Goal: Information Seeking & Learning: Learn about a topic

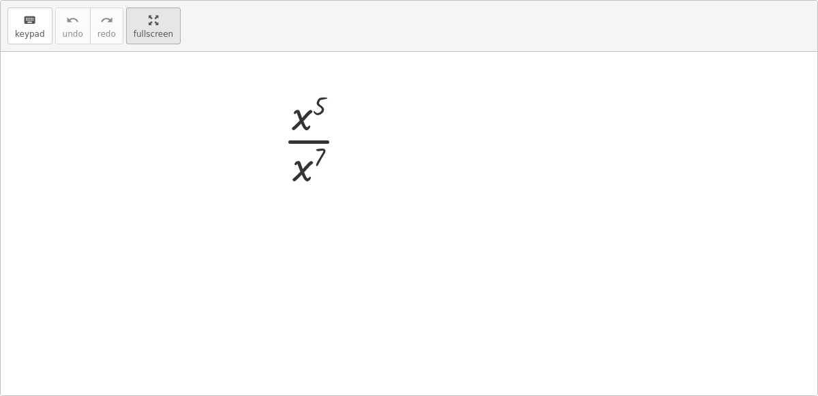
click at [314, 163] on div "keyboard keypad undo undo redo redo fullscreen · x 5 · x 7 ×" at bounding box center [409, 198] width 817 height 395
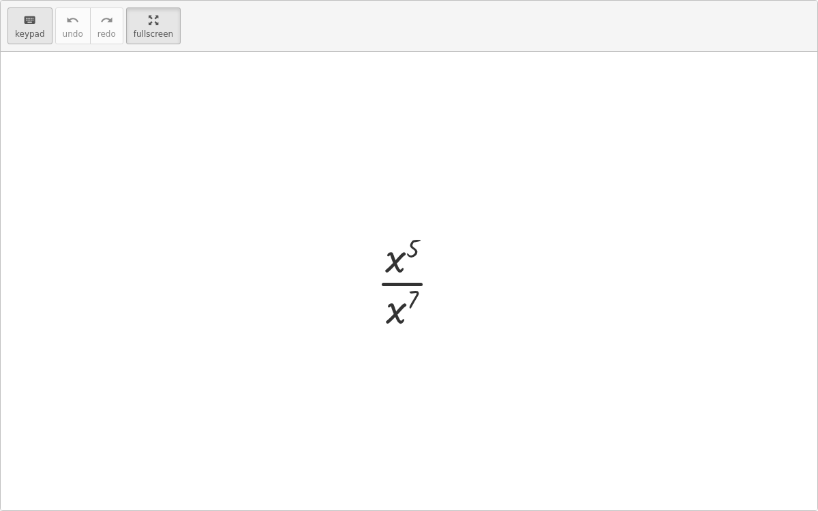
click at [43, 22] on button "keyboard keypad" at bounding box center [29, 25] width 45 height 37
click at [23, 30] on span "keypad" at bounding box center [30, 34] width 30 height 10
drag, startPoint x: 23, startPoint y: 30, endPoint x: 33, endPoint y: 216, distance: 186.4
click at [33, 216] on div "keyboard keypad undo undo redo redo fullscreen Edit expressions · x 5 · x 7 ×" at bounding box center [409, 256] width 817 height 510
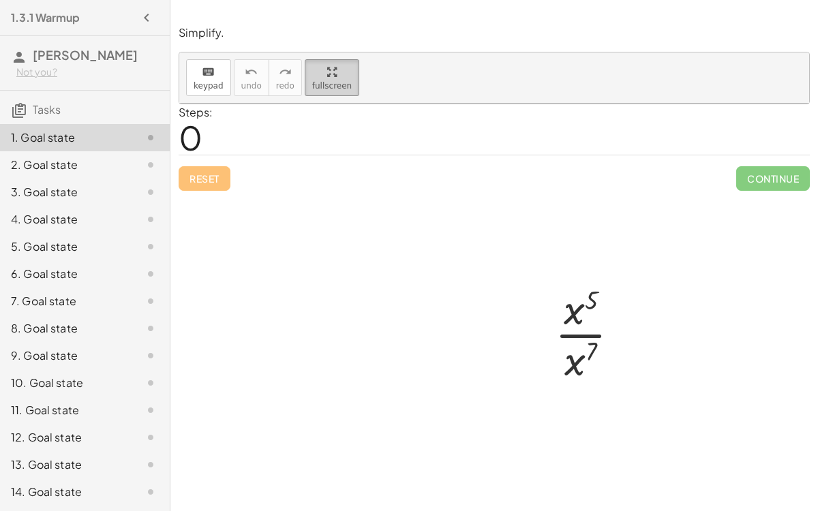
click at [323, 84] on span "fullscreen" at bounding box center [332, 86] width 40 height 10
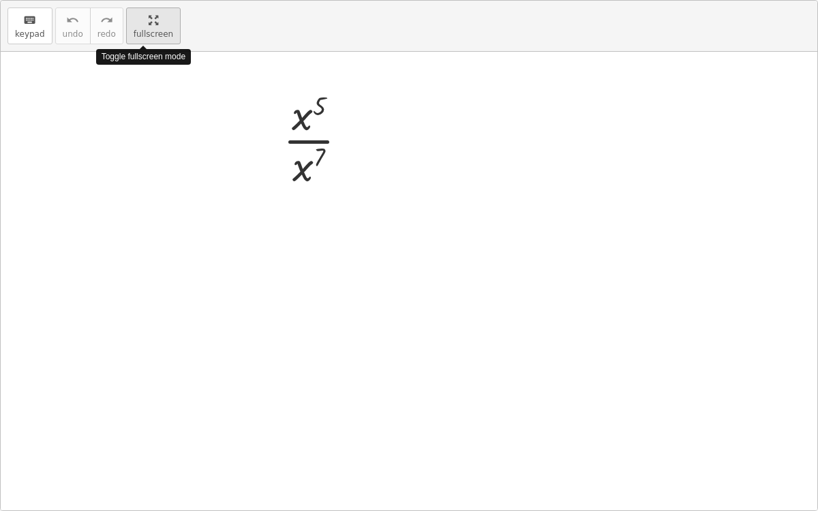
click at [323, 84] on div "keyboard keypad undo undo redo redo fullscreen Toggle fullscreen mode · x 5 · x…" at bounding box center [409, 256] width 817 height 510
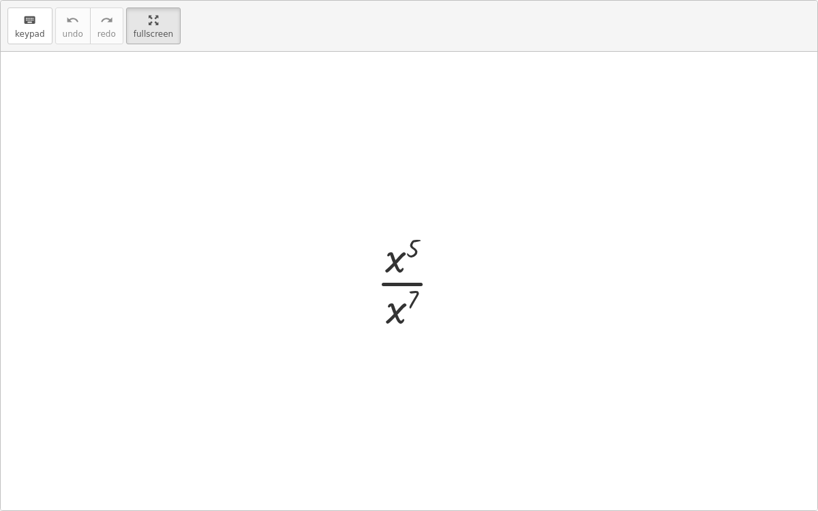
click at [2, 29] on div "keyboard keypad undo [PERSON_NAME] redo fullscreen" at bounding box center [409, 26] width 817 height 51
click at [8, 27] on button "keyboard keypad" at bounding box center [29, 25] width 45 height 37
click at [389, 252] on div at bounding box center [413, 281] width 89 height 105
click at [400, 285] on div at bounding box center [413, 281] width 89 height 105
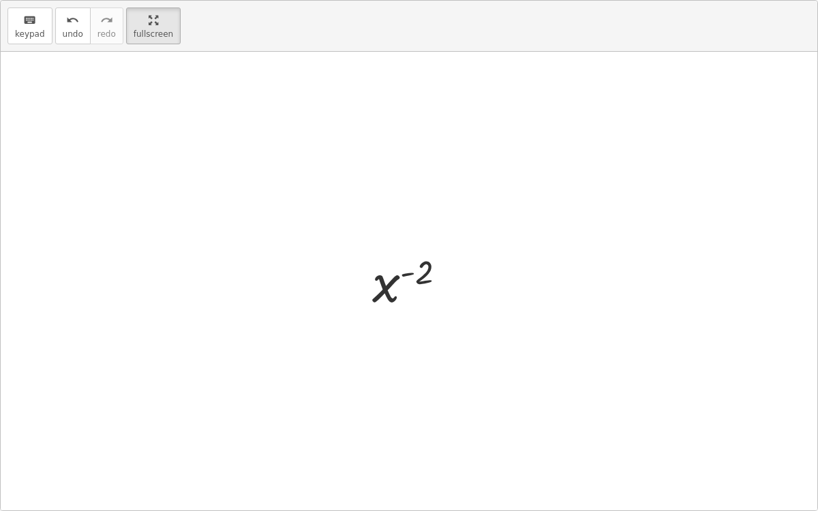
click at [380, 283] on div at bounding box center [414, 281] width 99 height 67
click at [417, 269] on div at bounding box center [414, 281] width 99 height 67
click at [420, 277] on div at bounding box center [414, 281] width 99 height 67
click at [405, 273] on div at bounding box center [414, 281] width 99 height 67
click at [382, 291] on div at bounding box center [414, 281] width 99 height 67
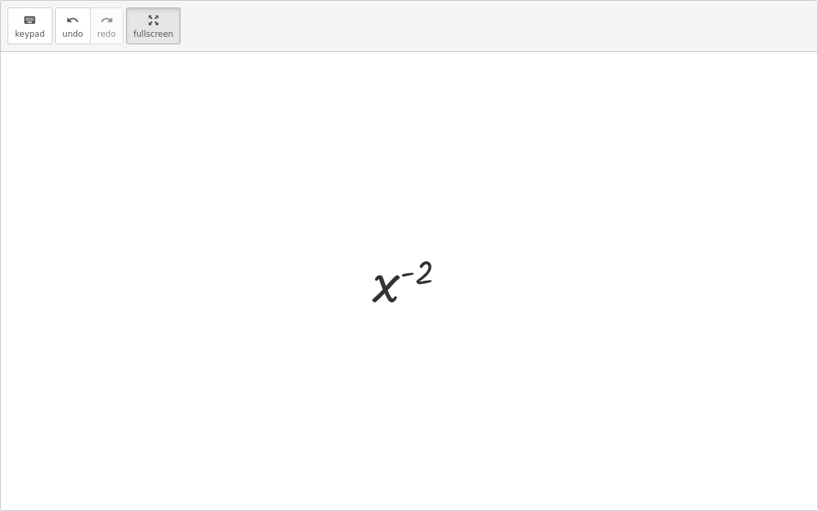
click at [382, 291] on div at bounding box center [414, 281] width 99 height 67
click at [156, 42] on main "1.3.1 Warmup [PERSON_NAME] Not you? Tasks 1. Goal state 2. Goal state 3. Goal s…" at bounding box center [409, 255] width 818 height 511
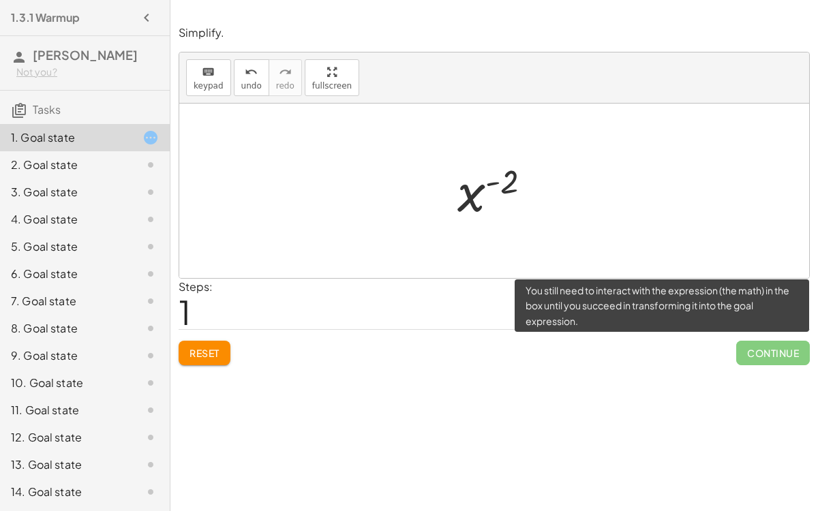
click at [796, 360] on span "Continue" at bounding box center [773, 353] width 74 height 25
click at [778, 350] on span "Continue" at bounding box center [773, 353] width 74 height 25
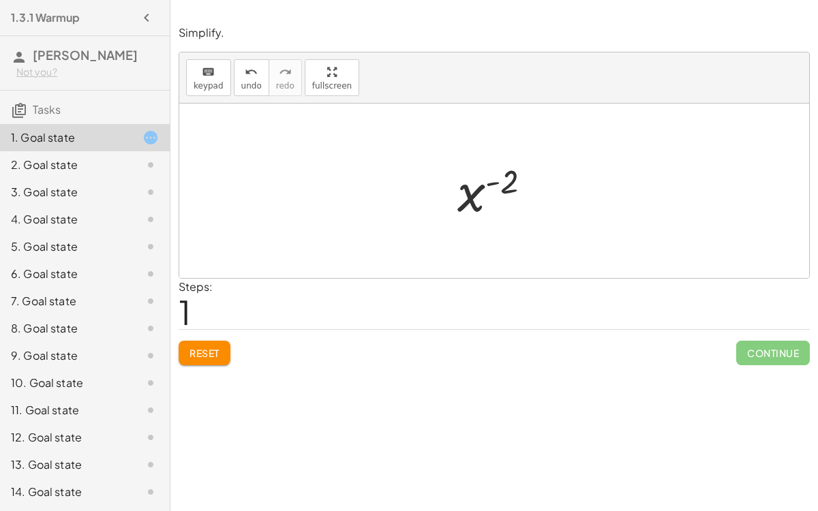
click at [462, 199] on div at bounding box center [500, 190] width 99 height 67
drag, startPoint x: 507, startPoint y: 183, endPoint x: 472, endPoint y: 205, distance: 41.0
click at [472, 205] on div at bounding box center [500, 190] width 99 height 67
click at [490, 184] on div at bounding box center [500, 190] width 99 height 67
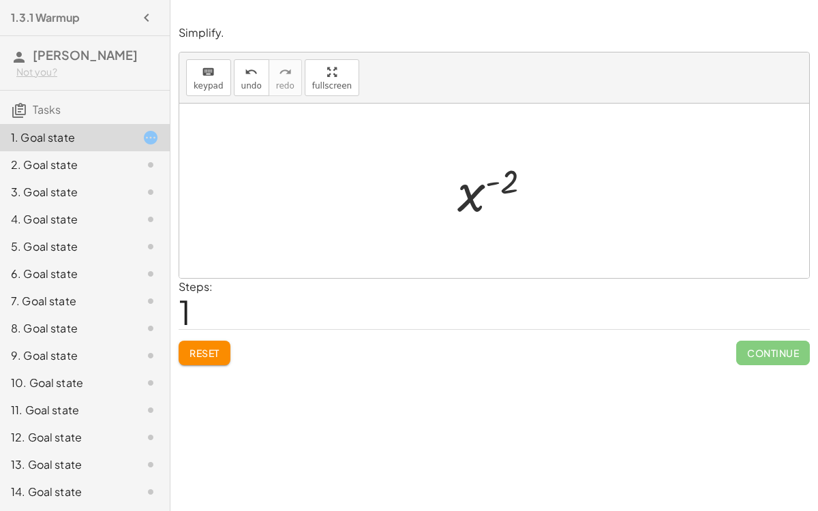
click at [490, 184] on div at bounding box center [500, 190] width 99 height 67
click at [550, 179] on div "· x 5 · x 7 x ( + 5 − 7 ) x ( ) - 2" at bounding box center [495, 191] width 116 height 74
click at [473, 195] on div at bounding box center [500, 190] width 99 height 67
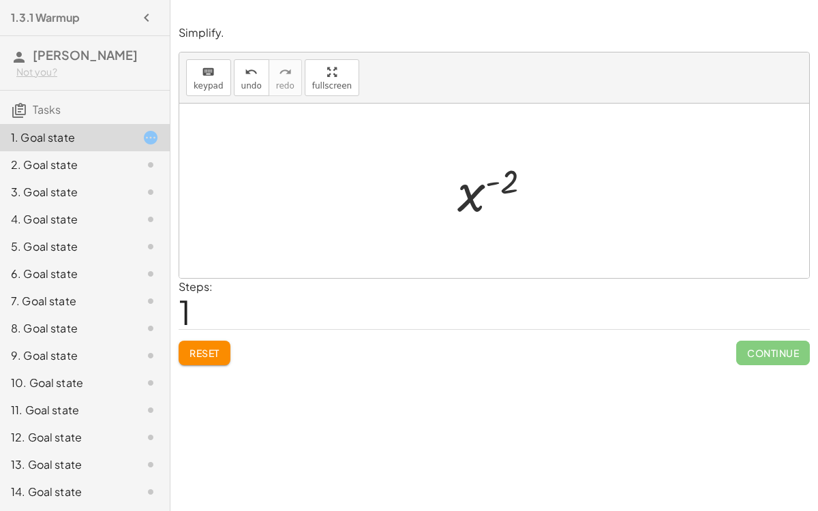
click at [504, 186] on div at bounding box center [500, 190] width 99 height 67
click at [503, 187] on div at bounding box center [500, 190] width 99 height 67
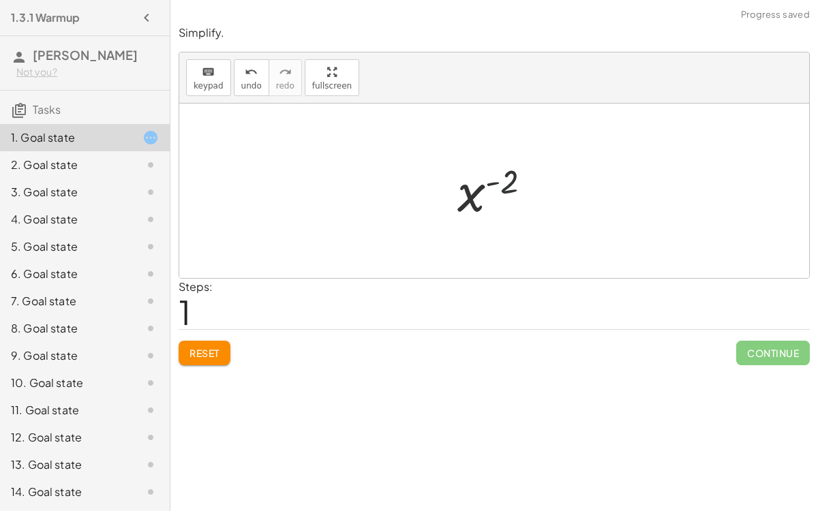
click at [503, 187] on div at bounding box center [500, 190] width 99 height 67
click at [507, 363] on div "Reset Continue" at bounding box center [494, 347] width 631 height 36
click at [208, 347] on span "Reset" at bounding box center [205, 353] width 30 height 12
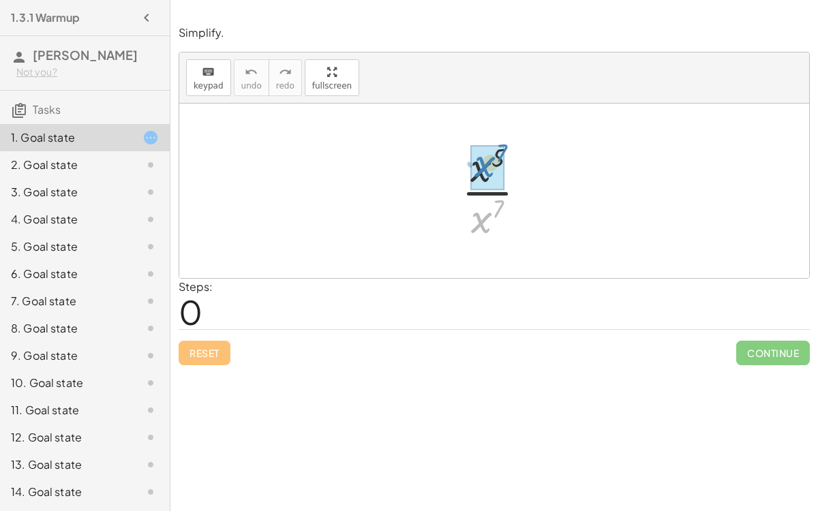
drag, startPoint x: 485, startPoint y: 221, endPoint x: 489, endPoint y: 166, distance: 55.3
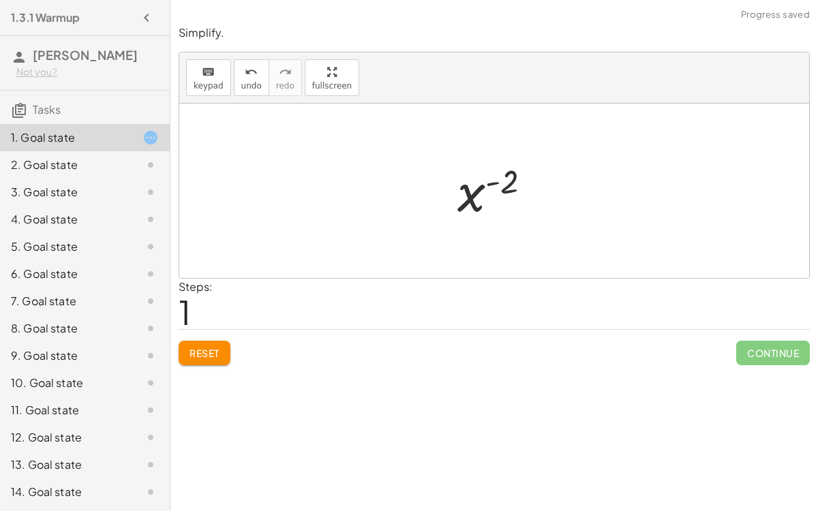
click at [463, 197] on div at bounding box center [500, 190] width 99 height 67
click at [486, 186] on div at bounding box center [500, 190] width 99 height 67
click at [500, 185] on div at bounding box center [500, 190] width 99 height 67
click at [496, 176] on div at bounding box center [500, 190] width 99 height 67
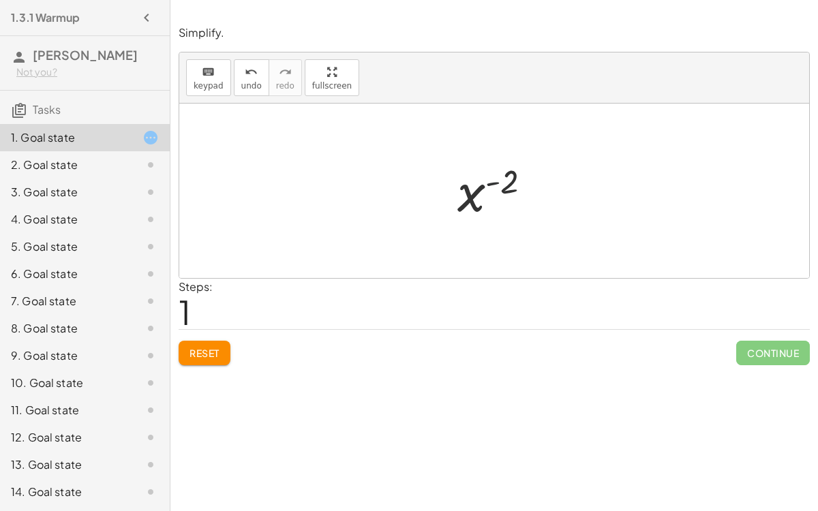
click at [494, 181] on div at bounding box center [500, 190] width 99 height 67
drag, startPoint x: 508, startPoint y: 179, endPoint x: 449, endPoint y: 197, distance: 61.2
click at [213, 343] on button "Reset" at bounding box center [205, 353] width 52 height 25
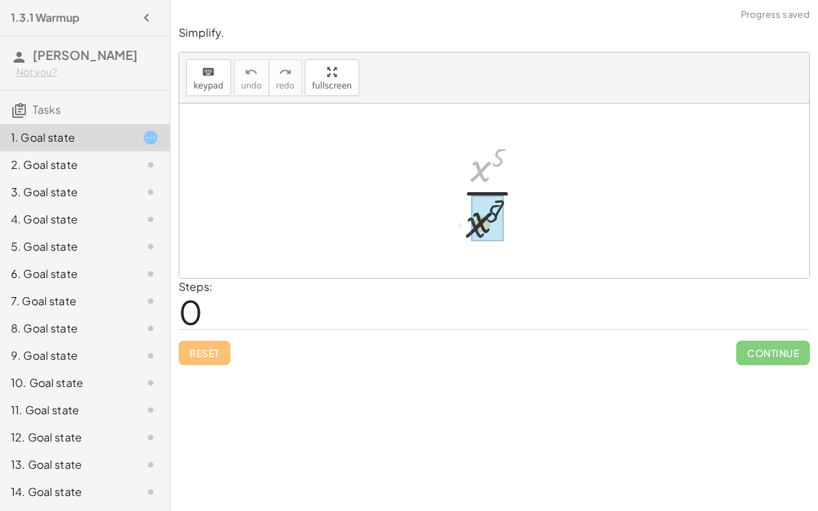
drag, startPoint x: 473, startPoint y: 177, endPoint x: 468, endPoint y: 235, distance: 57.5
click at [468, 235] on div at bounding box center [499, 190] width 89 height 105
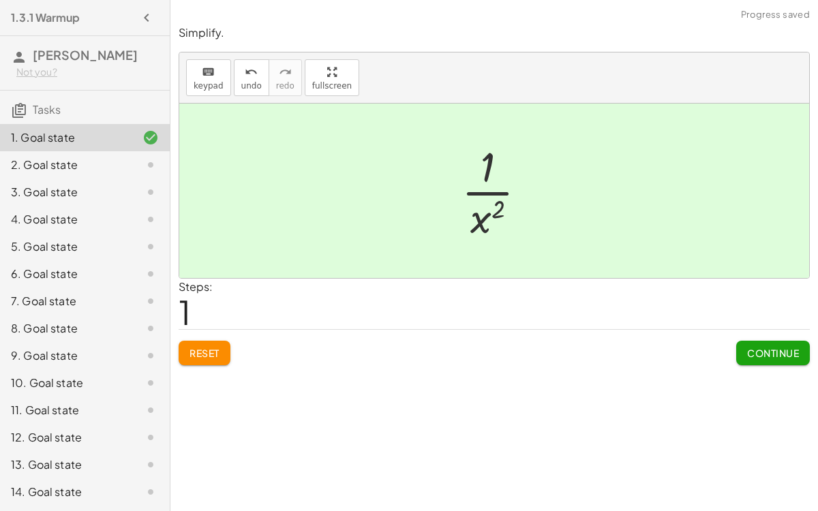
click at [739, 344] on button "Continue" at bounding box center [773, 353] width 74 height 25
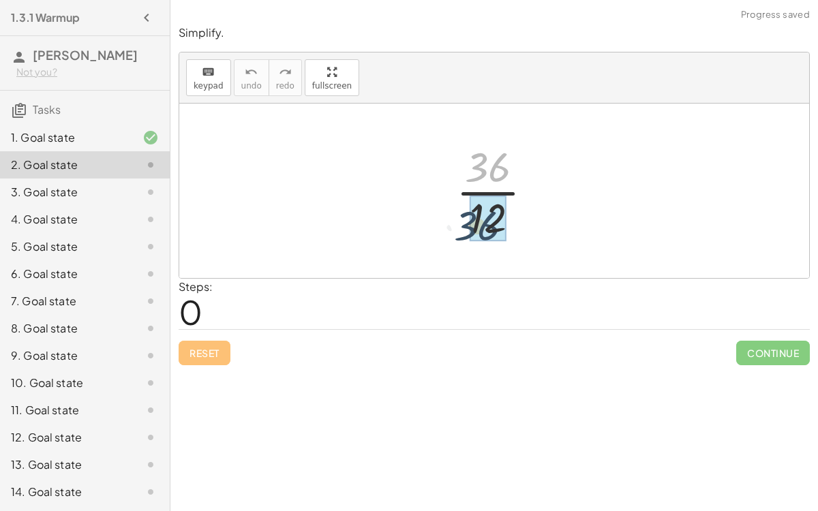
drag, startPoint x: 486, startPoint y: 168, endPoint x: 476, endPoint y: 230, distance: 62.2
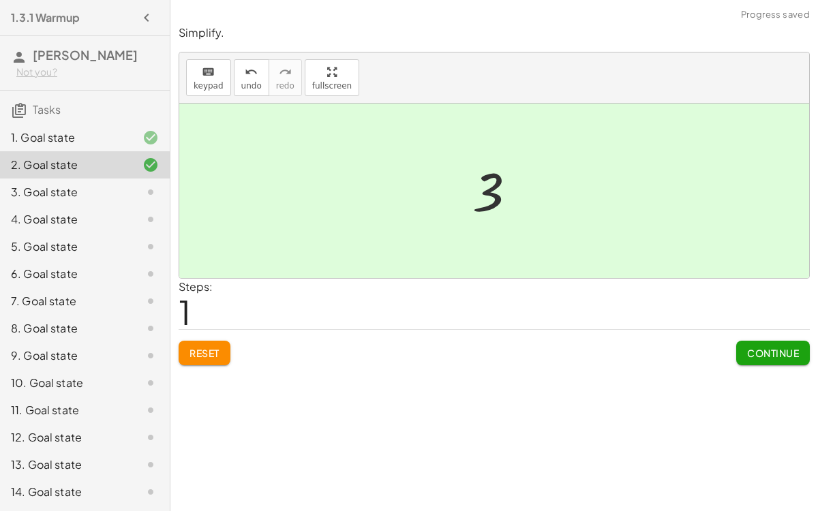
click at [742, 345] on button "Continue" at bounding box center [773, 353] width 74 height 25
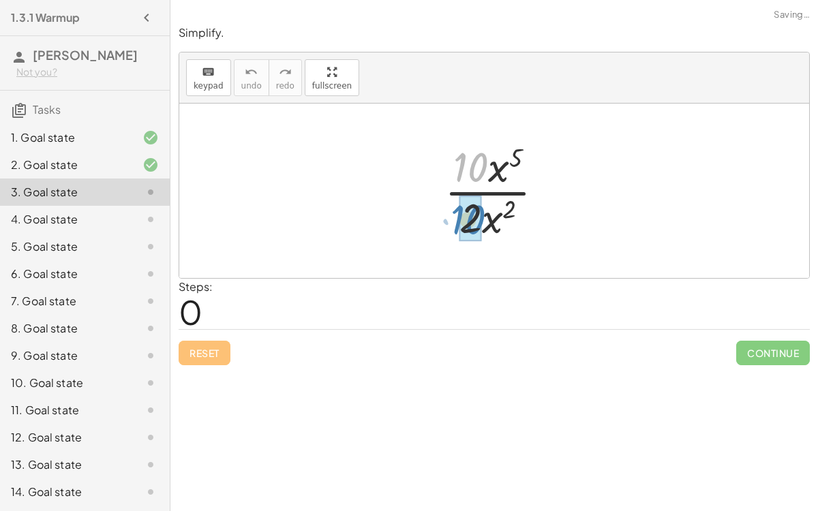
drag, startPoint x: 483, startPoint y: 166, endPoint x: 482, endPoint y: 220, distance: 53.2
click at [482, 220] on div at bounding box center [500, 190] width 124 height 105
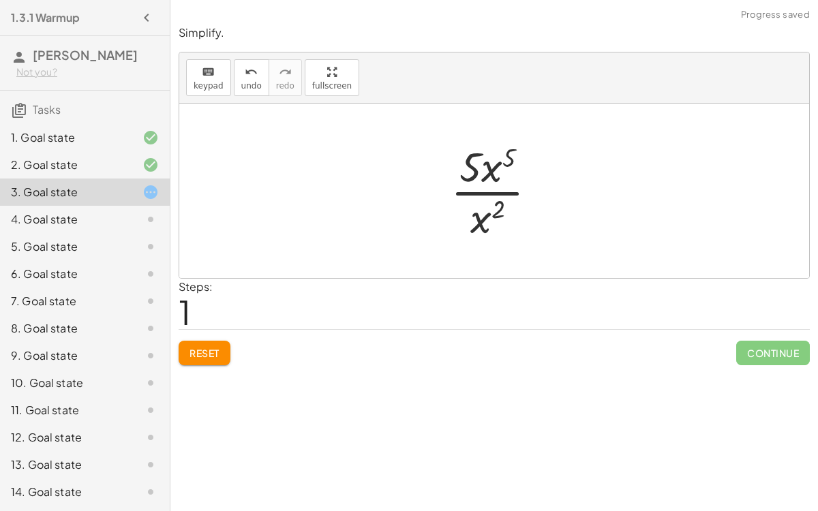
click at [484, 169] on div at bounding box center [499, 190] width 111 height 105
drag, startPoint x: 484, startPoint y: 169, endPoint x: 482, endPoint y: 208, distance: 38.9
drag, startPoint x: 488, startPoint y: 170, endPoint x: 474, endPoint y: 225, distance: 56.9
click at [474, 225] on div at bounding box center [500, 190] width 102 height 105
drag, startPoint x: 477, startPoint y: 215, endPoint x: 494, endPoint y: 147, distance: 70.4
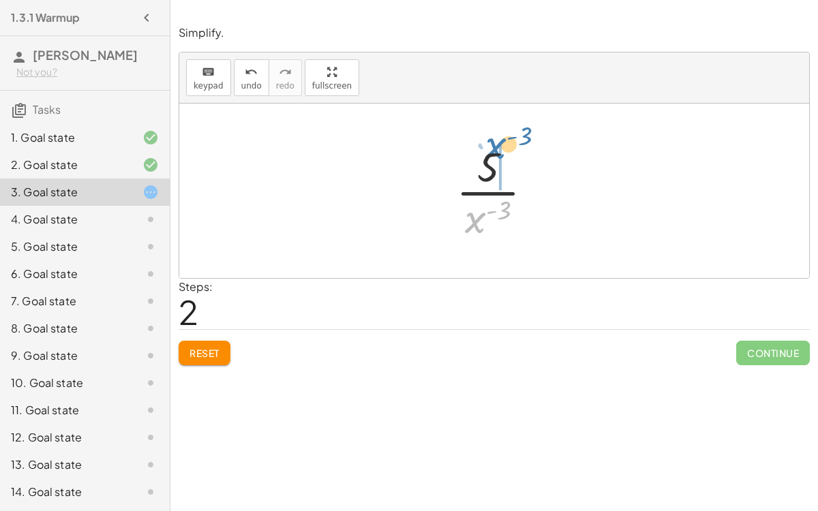
click at [494, 147] on div at bounding box center [500, 190] width 102 height 105
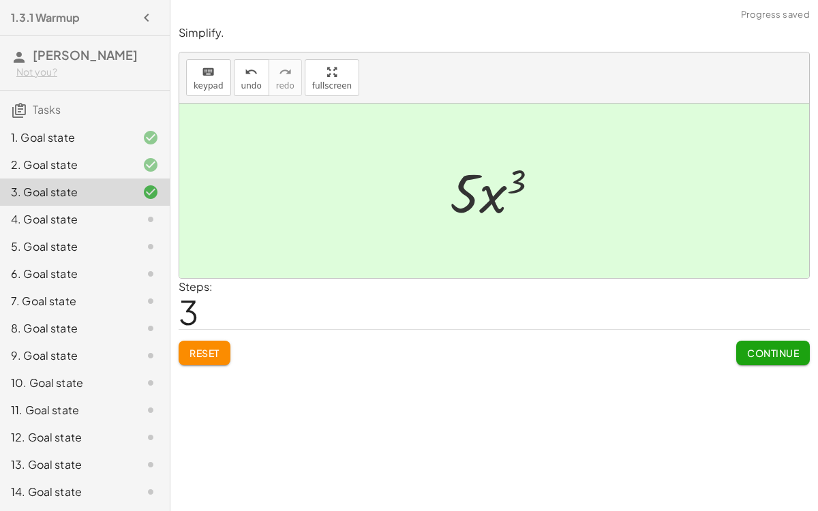
click at [763, 344] on button "Continue" at bounding box center [773, 353] width 74 height 25
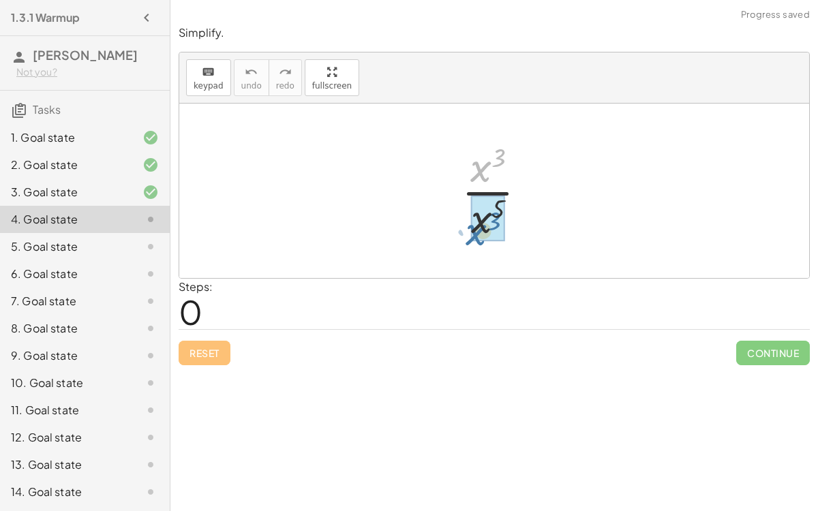
drag, startPoint x: 481, startPoint y: 177, endPoint x: 481, endPoint y: 235, distance: 58.6
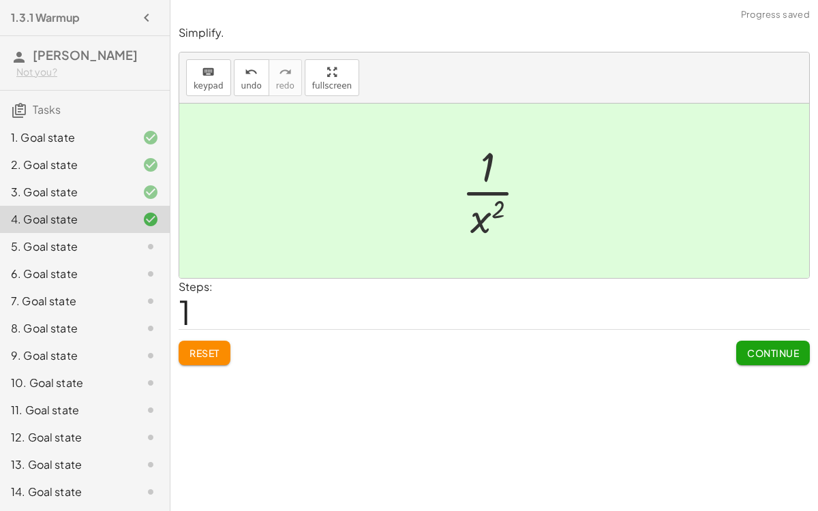
click at [736, 361] on button "Continue" at bounding box center [773, 353] width 74 height 25
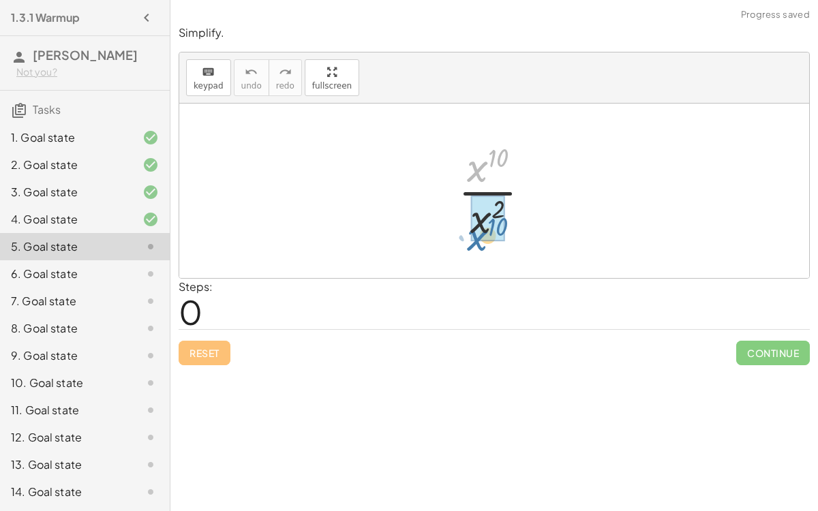
drag, startPoint x: 473, startPoint y: 170, endPoint x: 472, endPoint y: 235, distance: 65.4
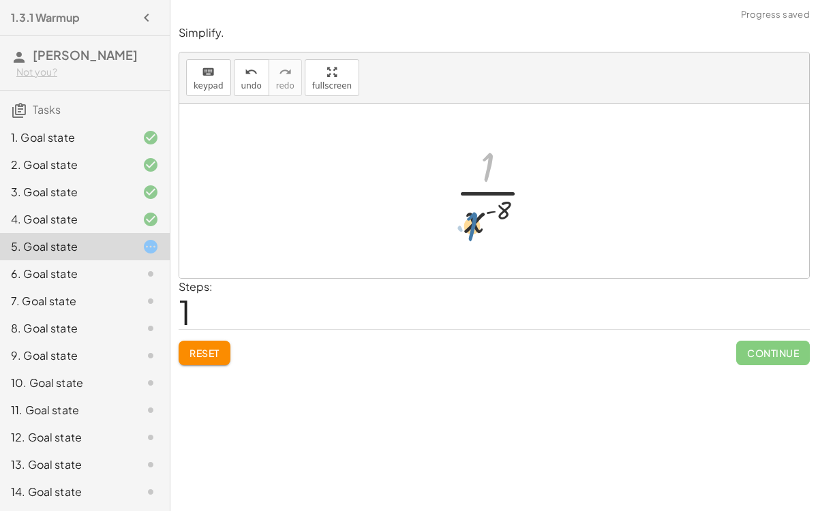
drag, startPoint x: 479, startPoint y: 153, endPoint x: 461, endPoint y: 213, distance: 63.4
click at [461, 213] on div at bounding box center [500, 190] width 102 height 105
drag, startPoint x: 477, startPoint y: 213, endPoint x: 483, endPoint y: 168, distance: 44.8
click at [483, 168] on div at bounding box center [500, 190] width 102 height 105
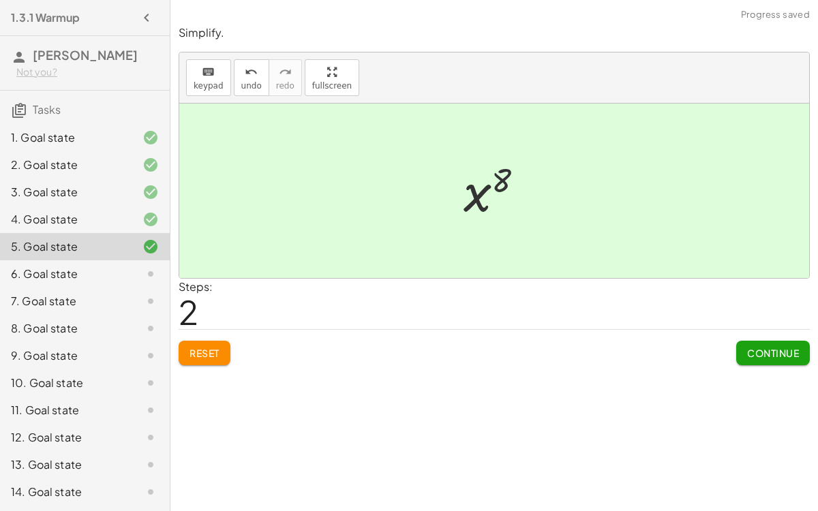
click at [741, 342] on button "Continue" at bounding box center [773, 353] width 74 height 25
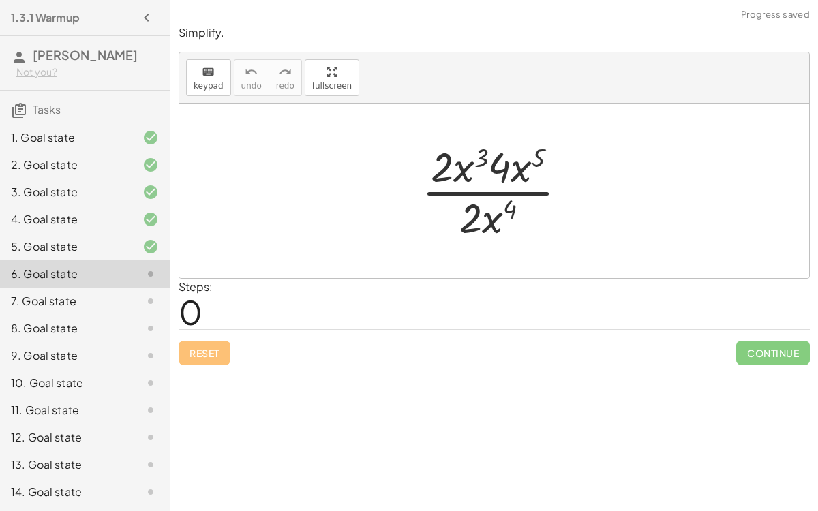
click at [479, 155] on div at bounding box center [500, 190] width 170 height 105
drag, startPoint x: 483, startPoint y: 158, endPoint x: 544, endPoint y: 158, distance: 60.7
click at [544, 158] on div at bounding box center [500, 190] width 170 height 105
drag, startPoint x: 482, startPoint y: 153, endPoint x: 507, endPoint y: 207, distance: 59.5
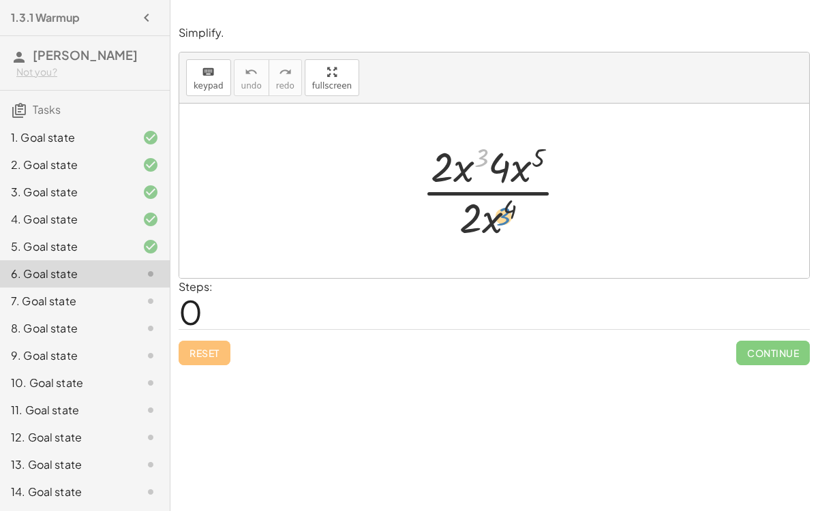
click at [507, 207] on div at bounding box center [500, 190] width 170 height 105
click at [447, 175] on div at bounding box center [500, 190] width 170 height 105
drag, startPoint x: 455, startPoint y: 172, endPoint x: 515, endPoint y: 177, distance: 60.2
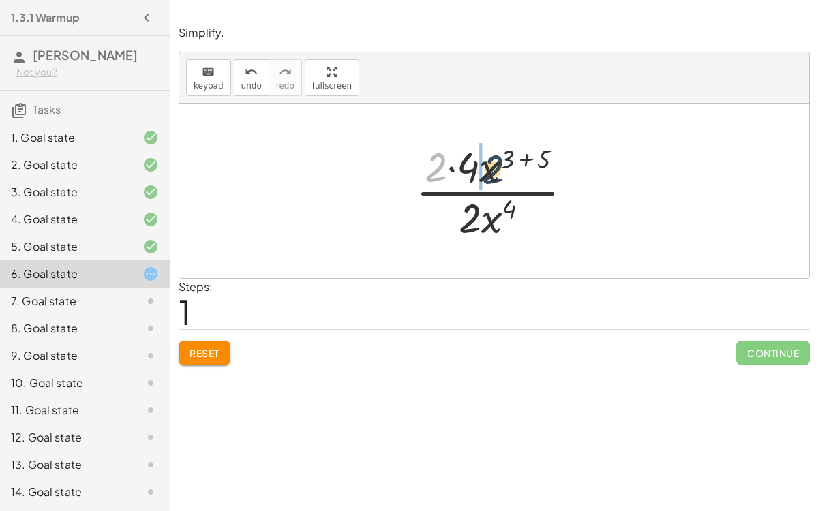
drag, startPoint x: 437, startPoint y: 162, endPoint x: 492, endPoint y: 164, distance: 54.6
click at [492, 164] on div at bounding box center [499, 190] width 181 height 105
drag, startPoint x: 439, startPoint y: 162, endPoint x: 464, endPoint y: 157, distance: 25.0
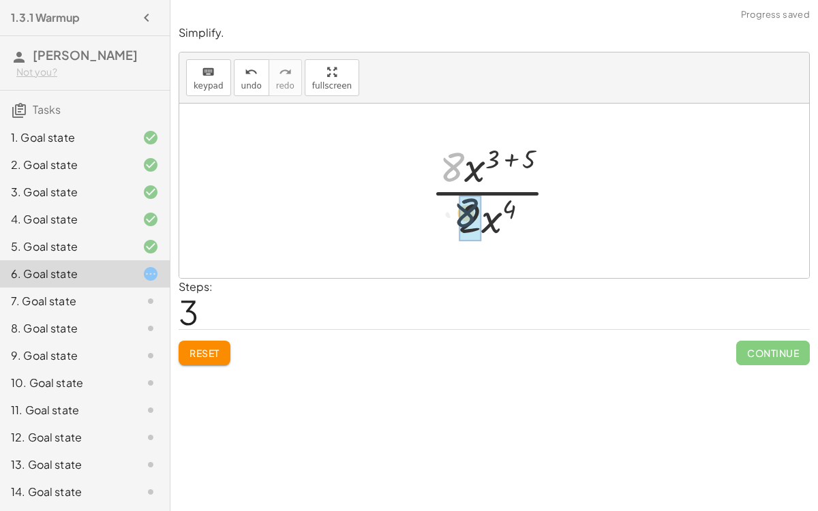
drag, startPoint x: 454, startPoint y: 161, endPoint x: 468, endPoint y: 207, distance: 48.5
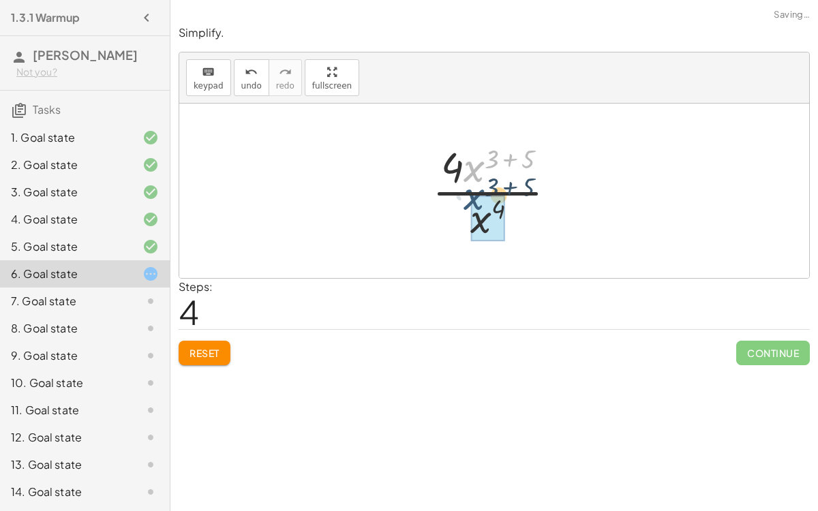
drag, startPoint x: 479, startPoint y: 166, endPoint x: 479, endPoint y: 204, distance: 38.2
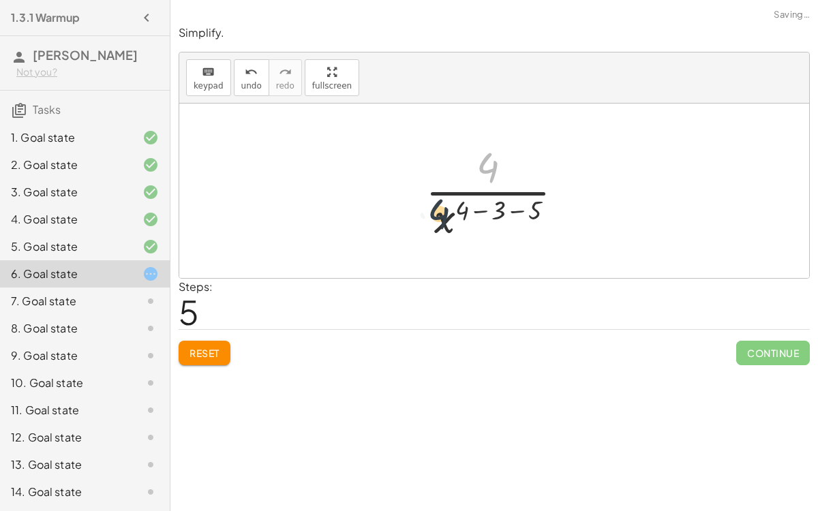
drag, startPoint x: 485, startPoint y: 165, endPoint x: 428, endPoint y: 215, distance: 75.4
click at [428, 215] on div at bounding box center [500, 190] width 163 height 105
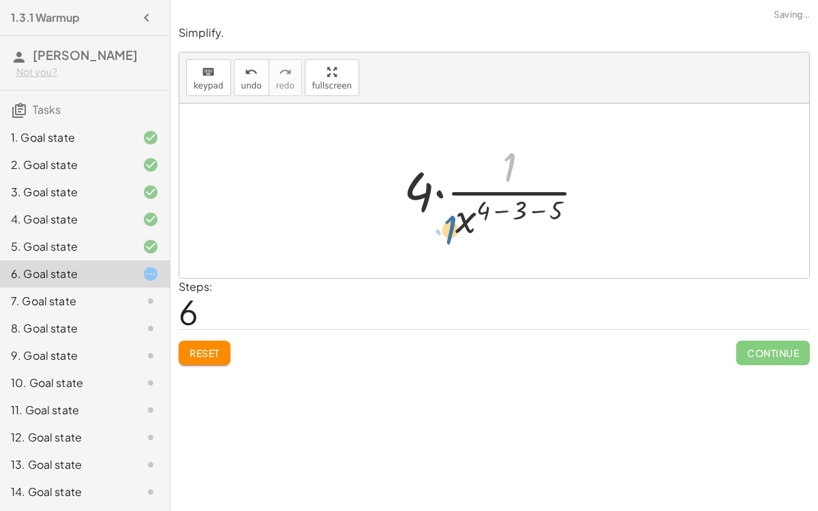
drag, startPoint x: 503, startPoint y: 164, endPoint x: 451, endPoint y: 224, distance: 79.8
click at [451, 224] on div at bounding box center [500, 190] width 206 height 105
click at [429, 190] on div at bounding box center [500, 190] width 206 height 105
click at [496, 207] on div at bounding box center [500, 190] width 206 height 105
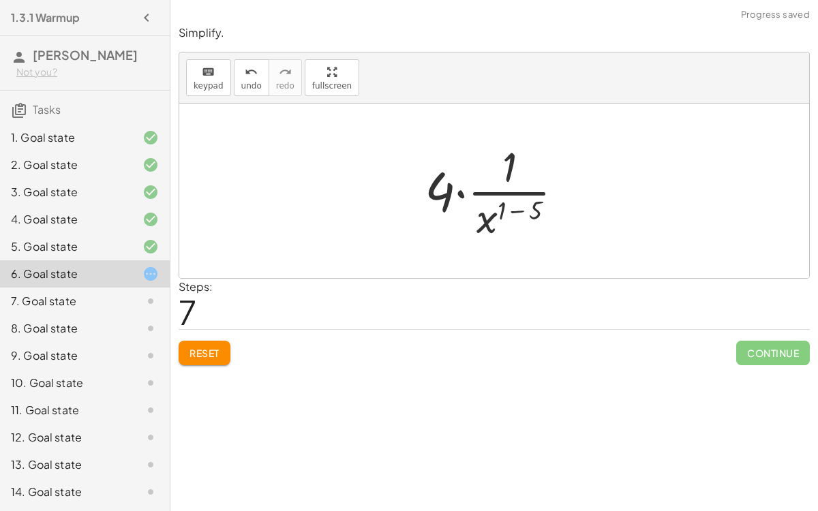
click at [502, 208] on div at bounding box center [500, 190] width 164 height 105
click at [517, 210] on div at bounding box center [500, 190] width 164 height 105
click at [465, 190] on div at bounding box center [499, 190] width 144 height 105
drag, startPoint x: 485, startPoint y: 165, endPoint x: 468, endPoint y: 222, distance: 59.9
click at [468, 222] on div at bounding box center [499, 190] width 101 height 105
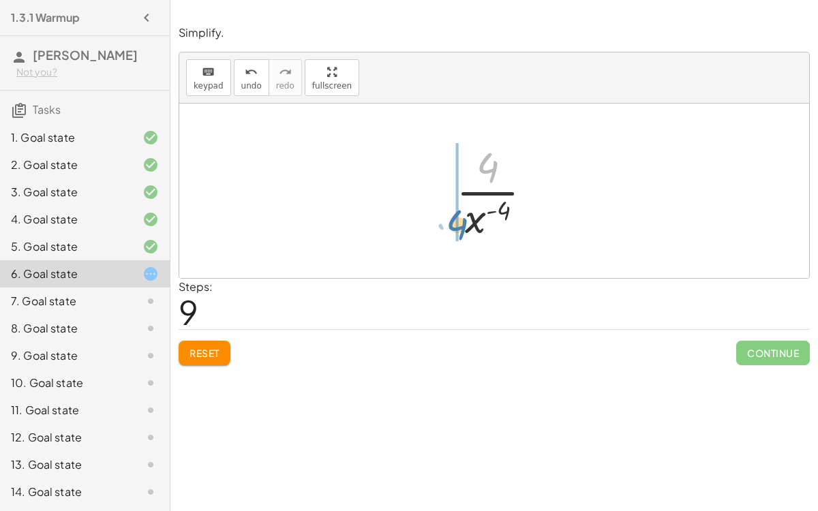
drag, startPoint x: 493, startPoint y: 170, endPoint x: 461, endPoint y: 226, distance: 64.4
click at [461, 226] on div at bounding box center [499, 190] width 101 height 105
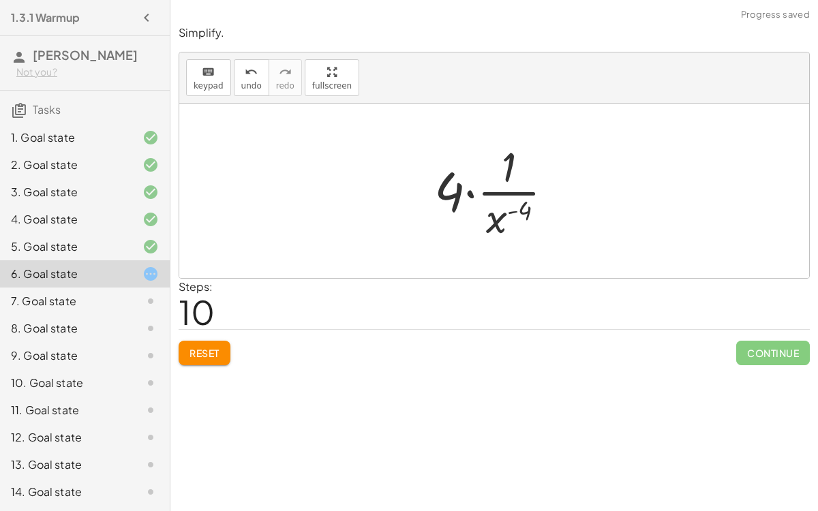
click at [511, 166] on div at bounding box center [499, 190] width 144 height 105
drag, startPoint x: 463, startPoint y: 194, endPoint x: 502, endPoint y: 177, distance: 42.7
click at [502, 177] on div at bounding box center [499, 190] width 144 height 105
drag, startPoint x: 457, startPoint y: 190, endPoint x: 523, endPoint y: 152, distance: 76.0
click at [523, 152] on div at bounding box center [499, 190] width 144 height 105
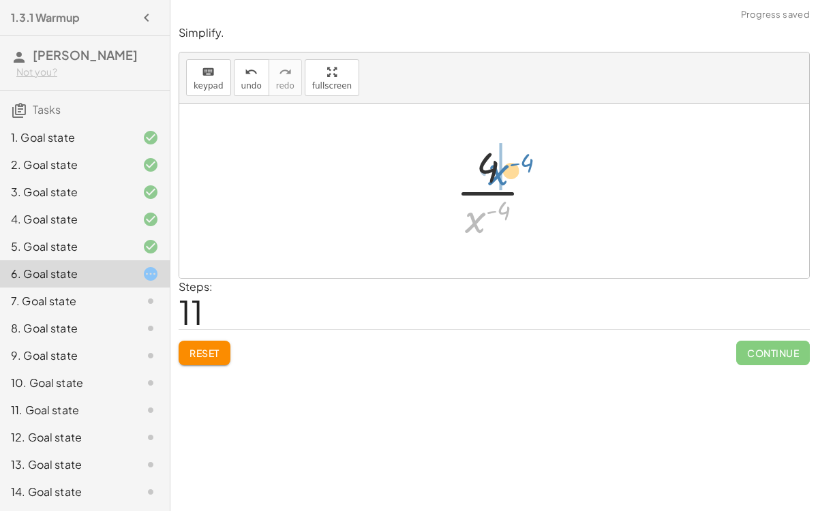
drag, startPoint x: 479, startPoint y: 221, endPoint x: 502, endPoint y: 172, distance: 53.7
click at [502, 172] on div at bounding box center [499, 190] width 101 height 105
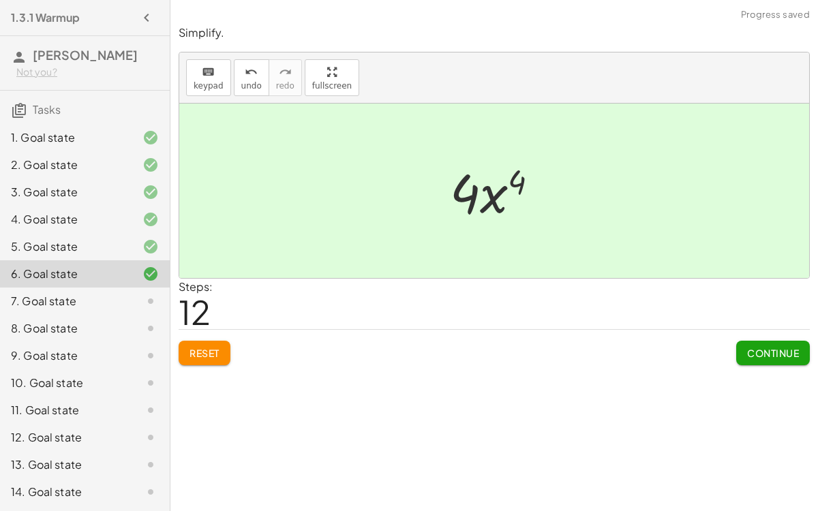
click at [765, 350] on span "Continue" at bounding box center [773, 353] width 52 height 12
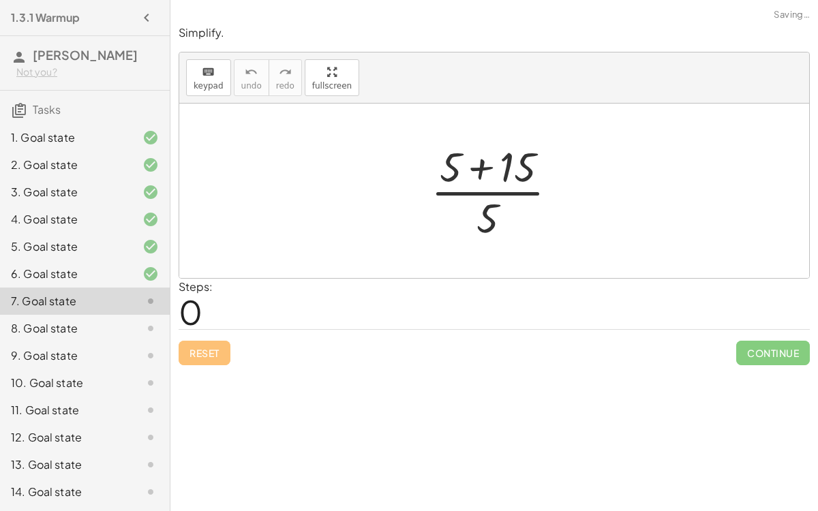
click at [472, 166] on div at bounding box center [499, 190] width 151 height 105
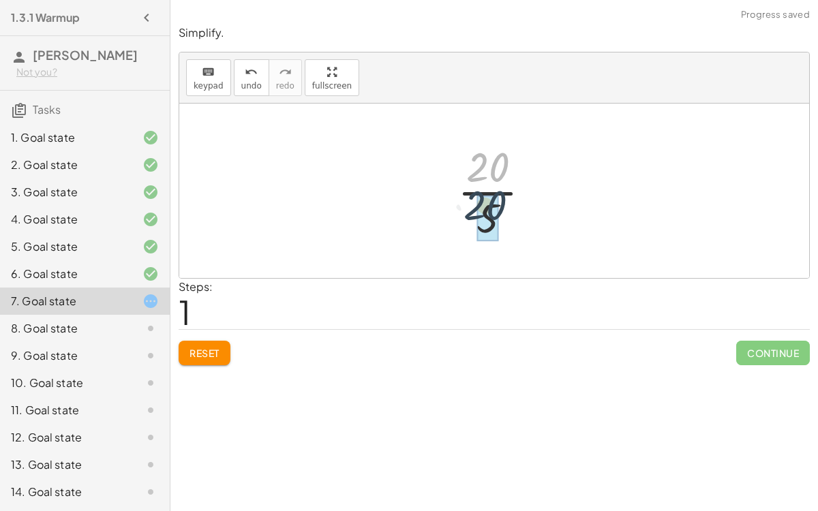
drag, startPoint x: 475, startPoint y: 167, endPoint x: 472, endPoint y: 206, distance: 39.0
click at [472, 206] on div at bounding box center [500, 190] width 98 height 105
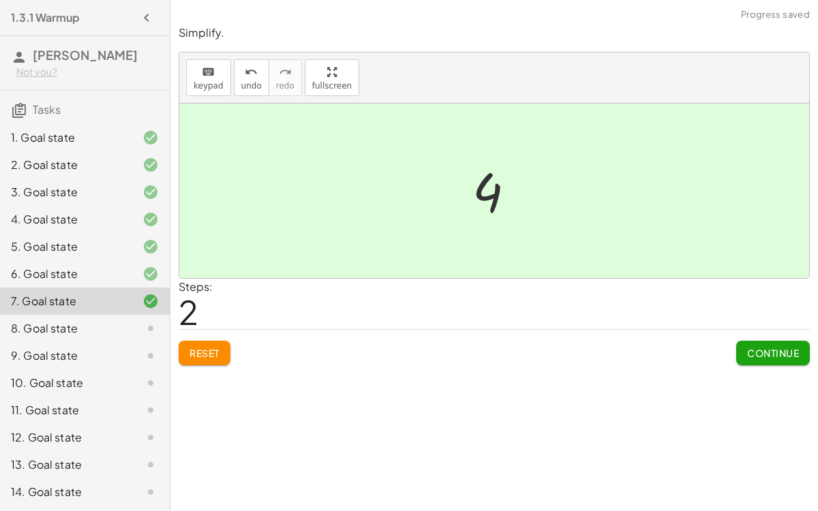
click at [752, 358] on button "Continue" at bounding box center [773, 353] width 74 height 25
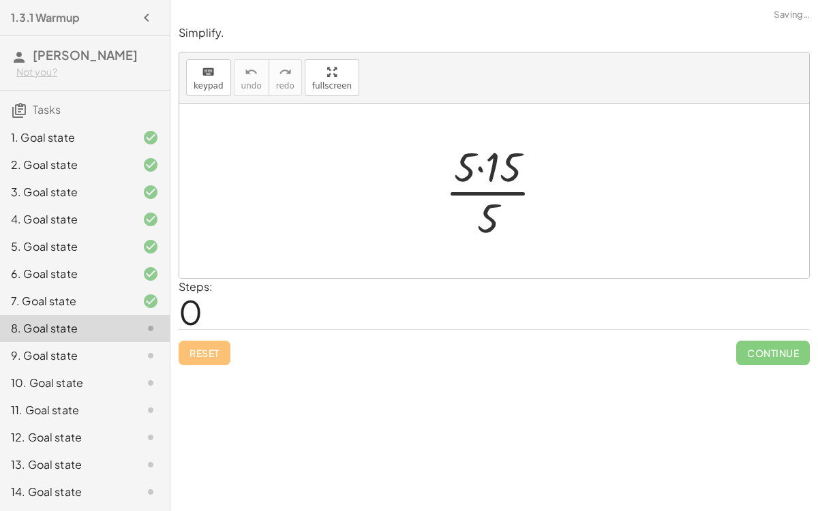
click at [476, 174] on div at bounding box center [499, 190] width 123 height 105
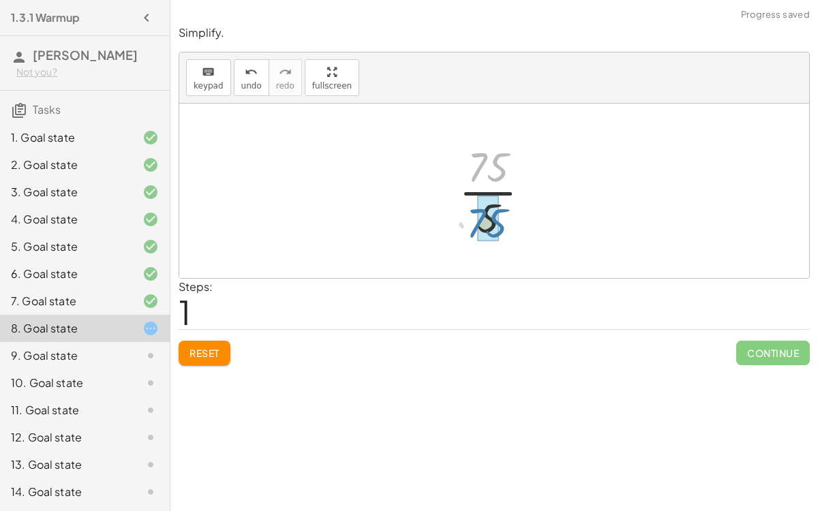
drag, startPoint x: 476, startPoint y: 174, endPoint x: 474, endPoint y: 229, distance: 55.2
click at [474, 229] on div at bounding box center [500, 190] width 96 height 105
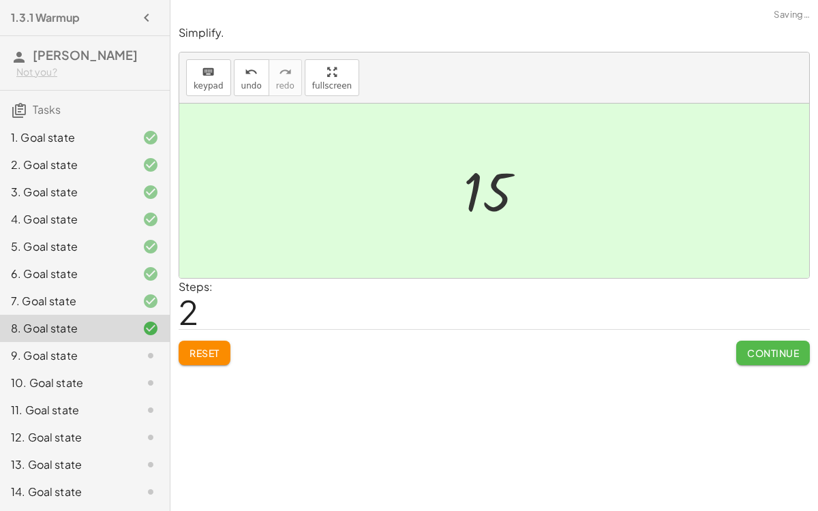
click at [770, 359] on button "Continue" at bounding box center [773, 353] width 74 height 25
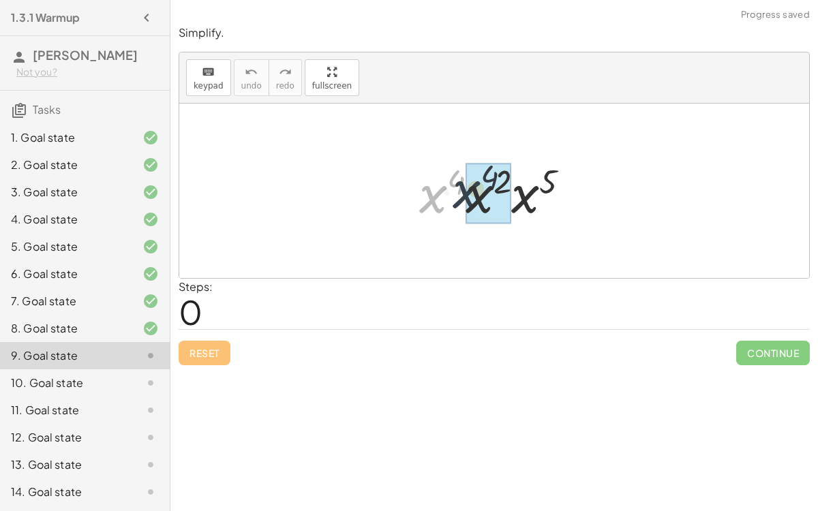
drag, startPoint x: 438, startPoint y: 190, endPoint x: 472, endPoint y: 185, distance: 34.3
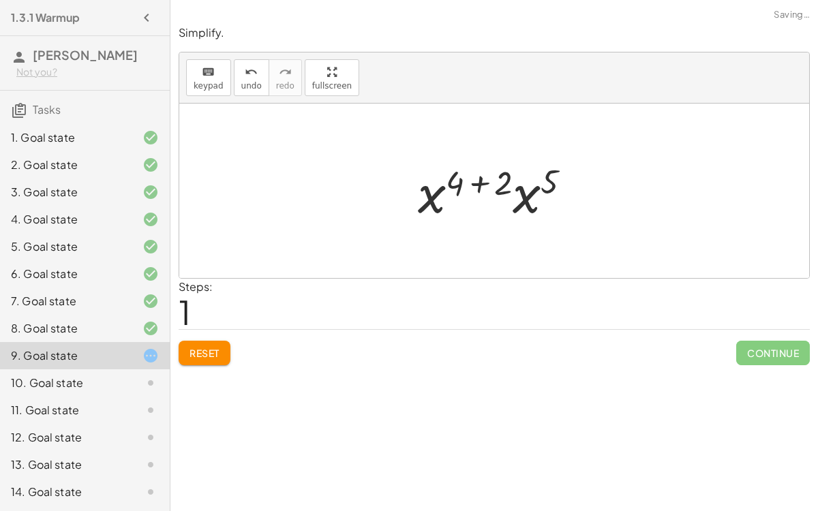
click at [484, 179] on div at bounding box center [500, 191] width 178 height 70
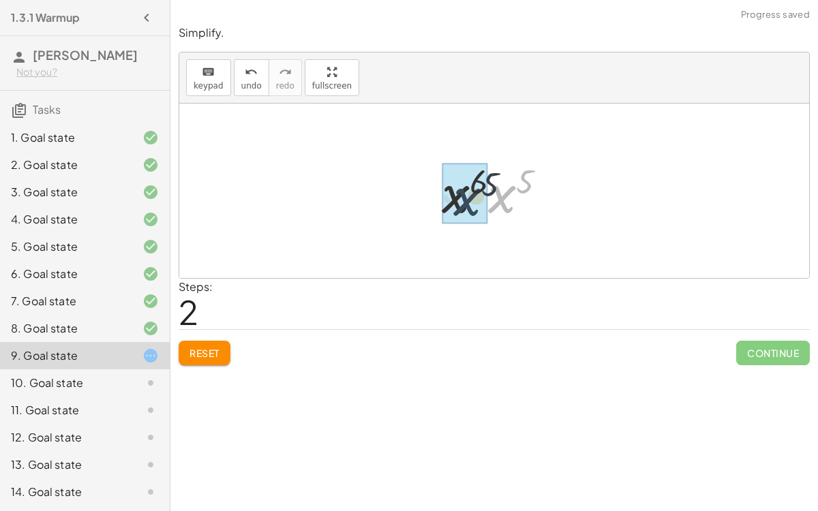
drag, startPoint x: 497, startPoint y: 183, endPoint x: 459, endPoint y: 185, distance: 37.6
click at [502, 178] on div at bounding box center [500, 190] width 132 height 67
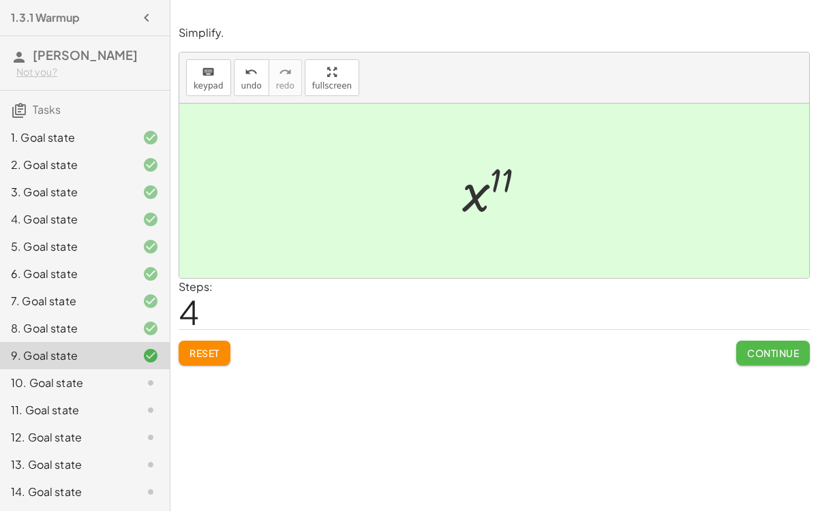
click at [789, 354] on span "Continue" at bounding box center [773, 353] width 52 height 12
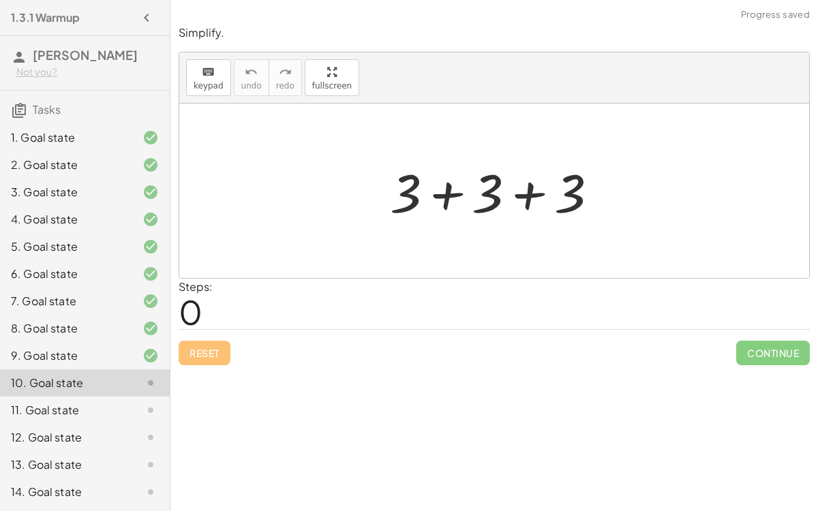
click at [457, 185] on div at bounding box center [499, 191] width 232 height 70
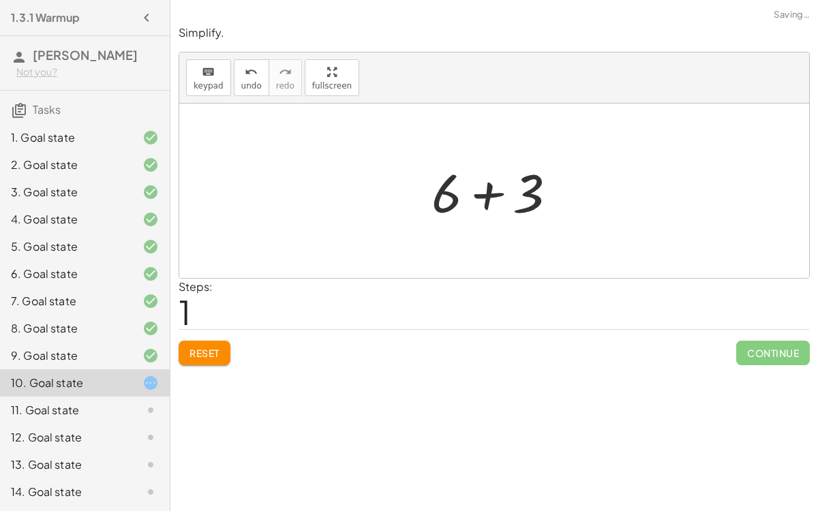
click at [475, 187] on div at bounding box center [500, 191] width 150 height 70
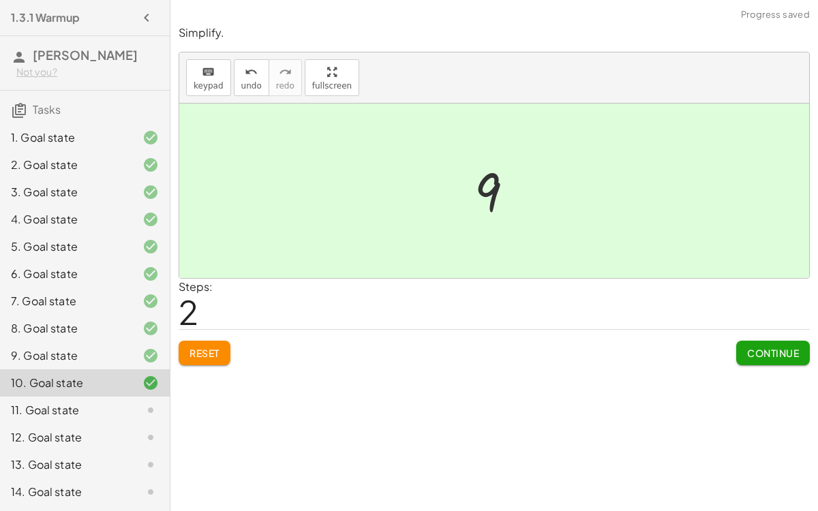
click at [751, 348] on span "Continue" at bounding box center [773, 353] width 52 height 12
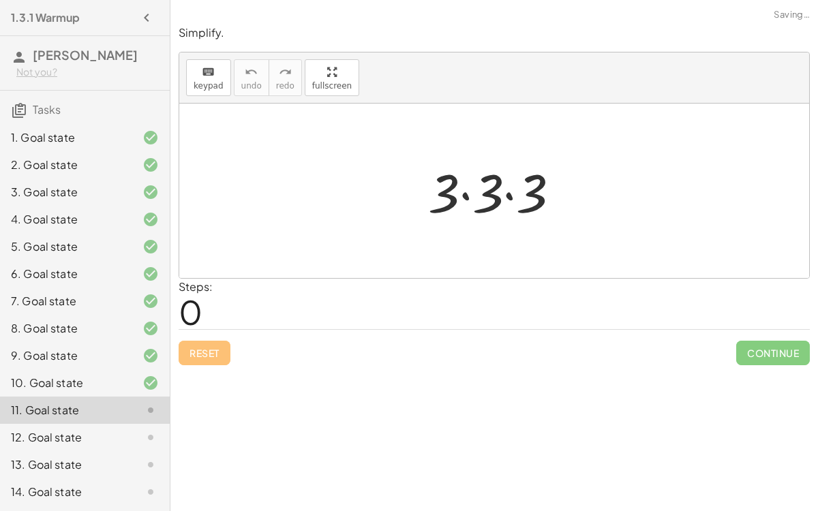
click at [466, 191] on div at bounding box center [499, 191] width 157 height 70
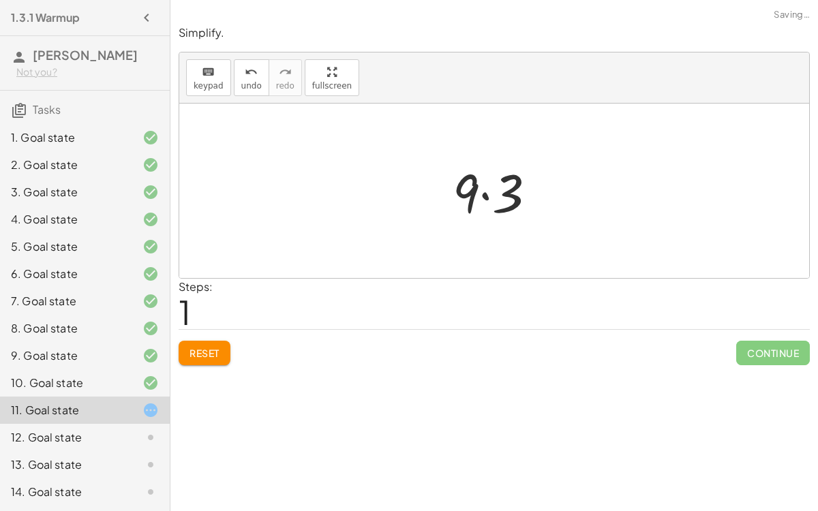
click at [477, 192] on div at bounding box center [500, 191] width 108 height 70
click at [484, 191] on div at bounding box center [500, 191] width 108 height 70
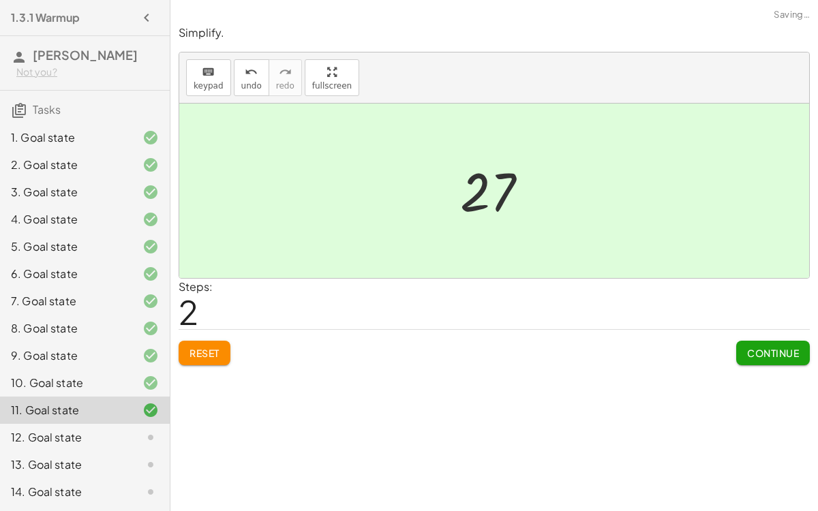
click at [798, 354] on span "Continue" at bounding box center [773, 353] width 52 height 12
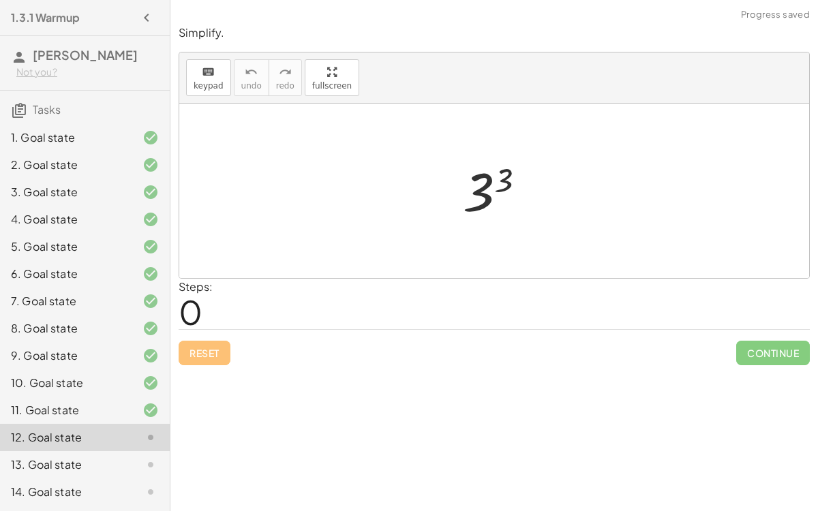
click at [480, 174] on div at bounding box center [499, 190] width 87 height 67
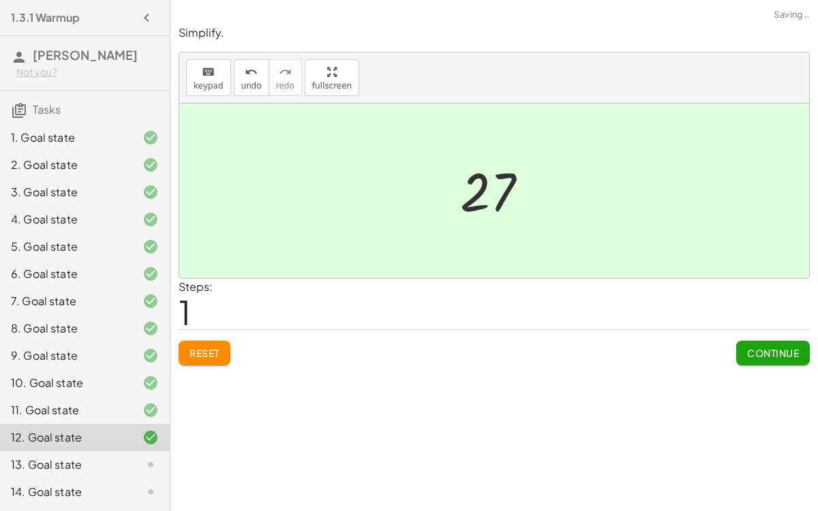
click at [787, 335] on div "Continue" at bounding box center [773, 347] width 74 height 35
click at [781, 347] on span "Continue" at bounding box center [773, 353] width 52 height 12
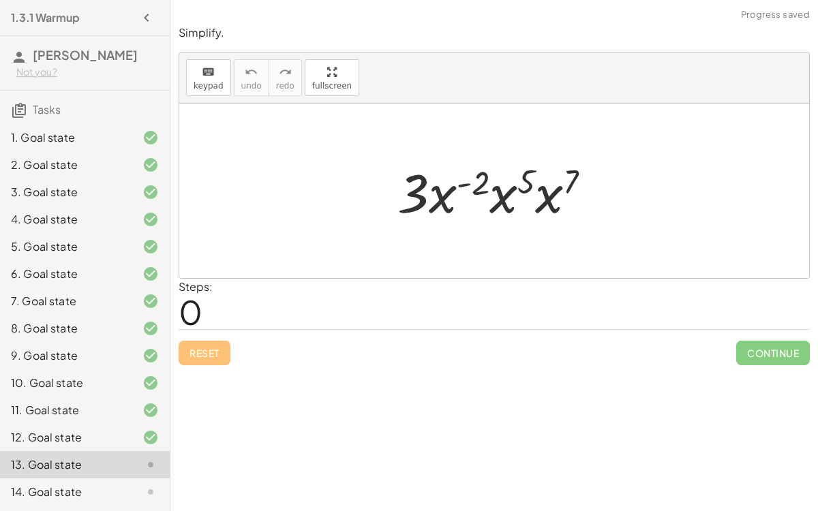
click at [437, 191] on div at bounding box center [500, 191] width 218 height 70
click at [474, 184] on div at bounding box center [500, 191] width 218 height 70
click at [458, 183] on div at bounding box center [500, 191] width 218 height 70
click at [524, 179] on div at bounding box center [500, 191] width 218 height 70
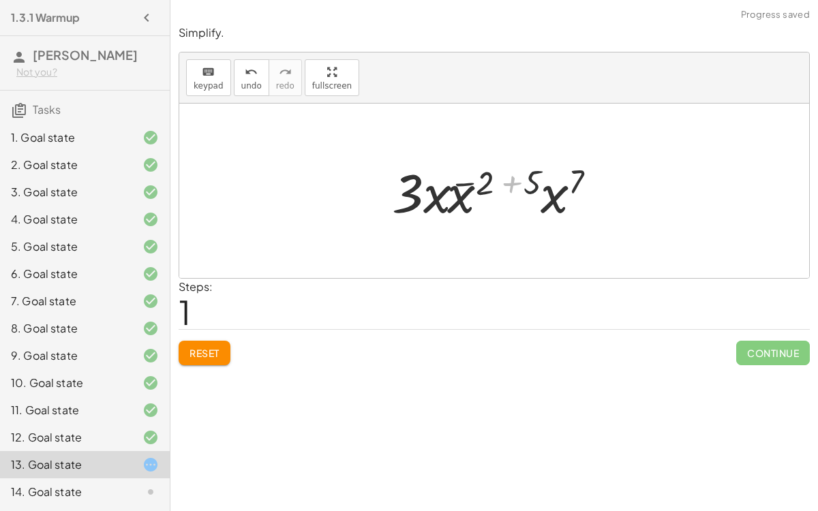
click at [524, 181] on div at bounding box center [500, 191] width 237 height 70
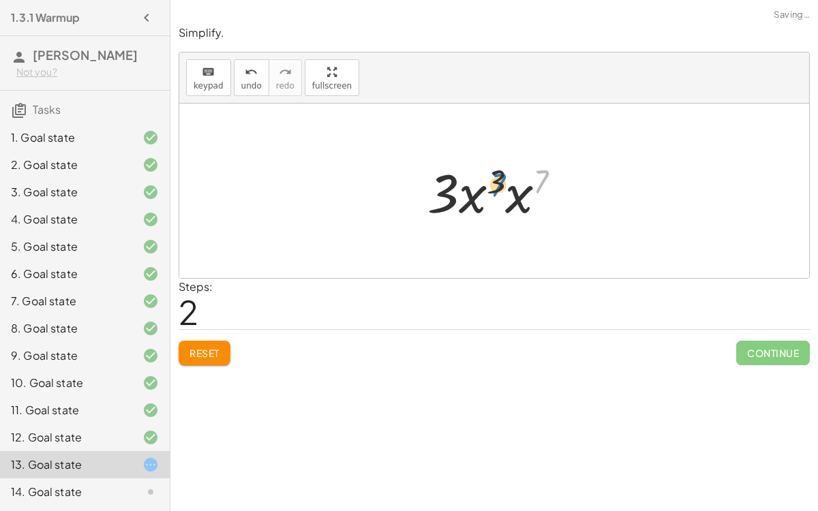
drag, startPoint x: 538, startPoint y: 178, endPoint x: 492, endPoint y: 178, distance: 45.7
click at [492, 178] on div at bounding box center [500, 191] width 158 height 70
drag, startPoint x: 492, startPoint y: 178, endPoint x: 533, endPoint y: 181, distance: 41.0
click at [533, 181] on div at bounding box center [500, 191] width 158 height 70
click at [468, 194] on div at bounding box center [500, 191] width 158 height 70
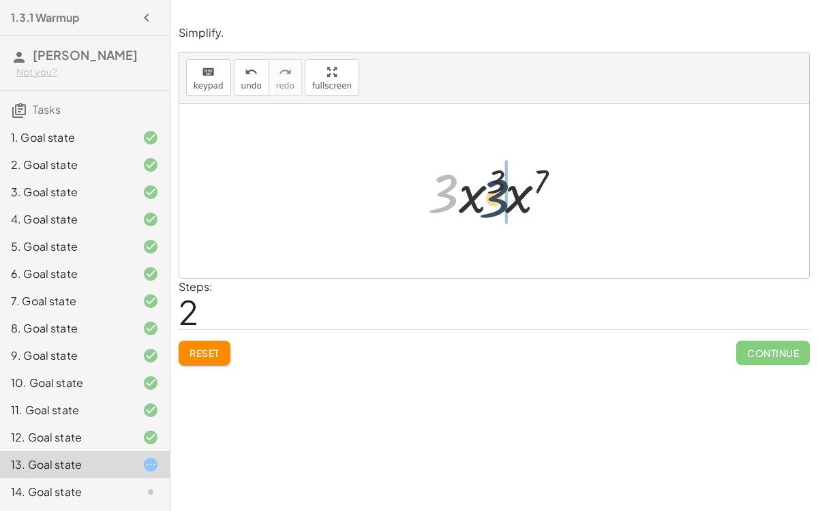
drag, startPoint x: 450, startPoint y: 192, endPoint x: 502, endPoint y: 197, distance: 52.0
click at [502, 197] on div at bounding box center [500, 191] width 158 height 70
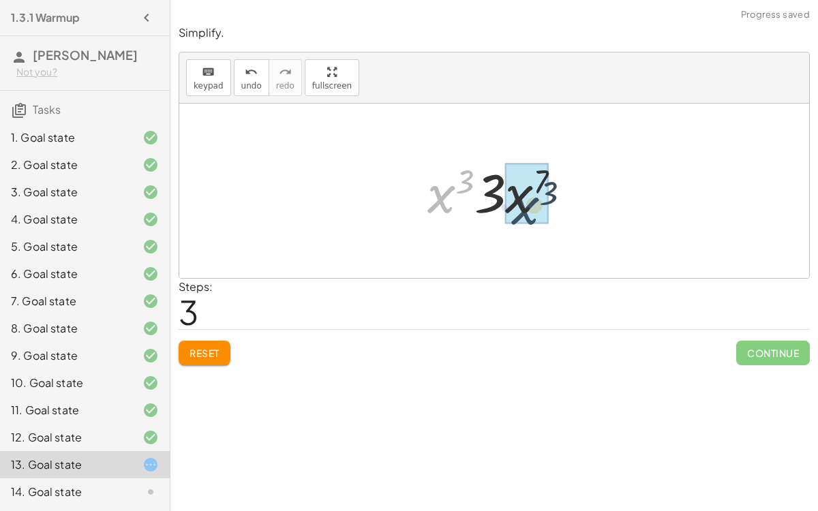
drag, startPoint x: 439, startPoint y: 194, endPoint x: 523, endPoint y: 204, distance: 84.5
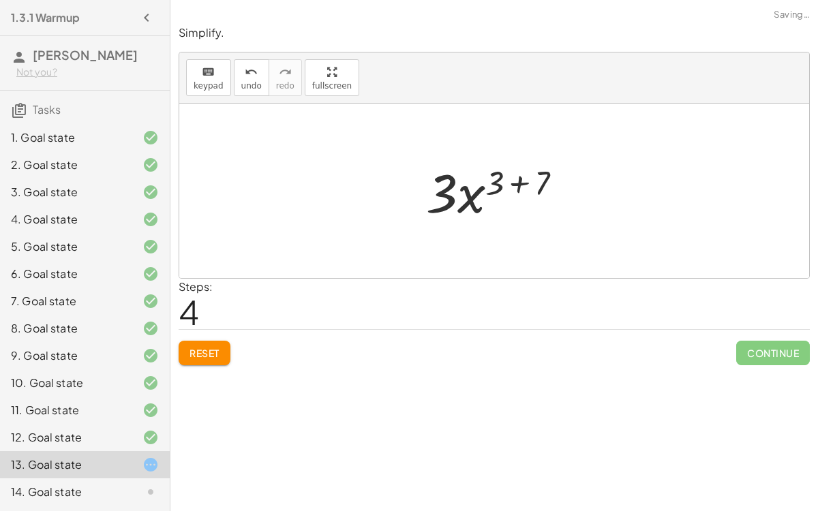
click at [513, 183] on div at bounding box center [499, 191] width 161 height 70
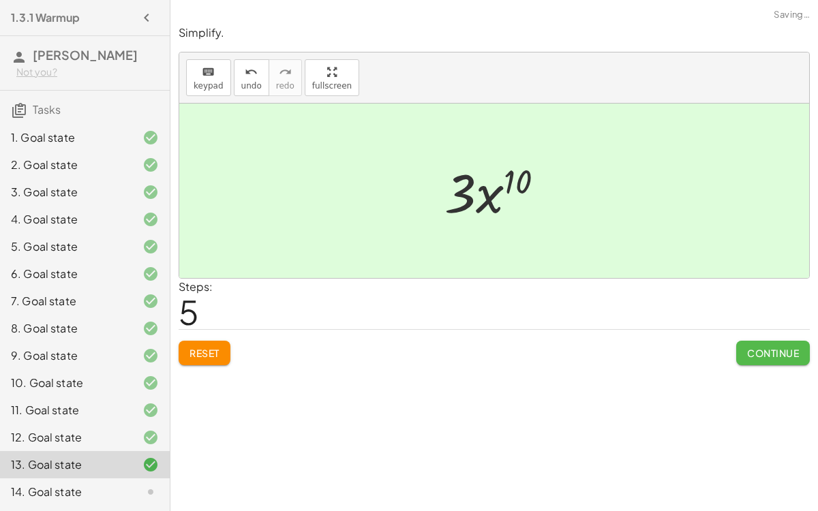
click at [744, 341] on button "Continue" at bounding box center [773, 353] width 74 height 25
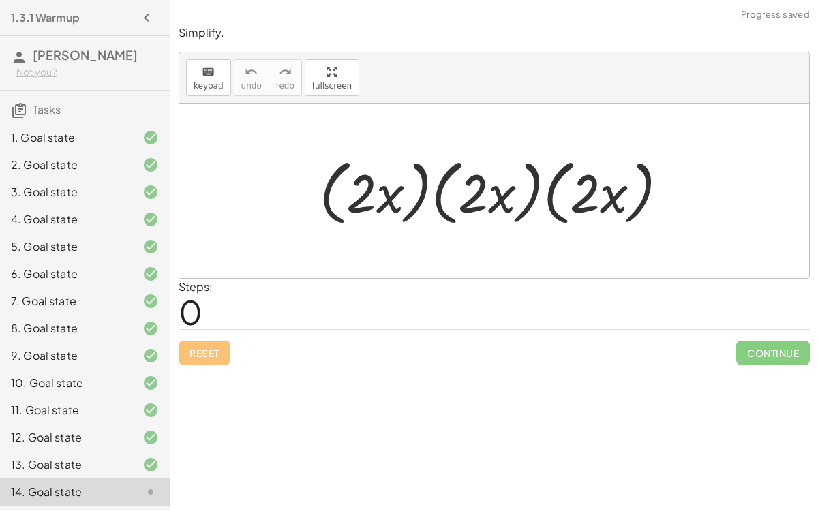
click at [392, 185] on div at bounding box center [500, 191] width 374 height 78
click at [388, 189] on div at bounding box center [500, 191] width 374 height 78
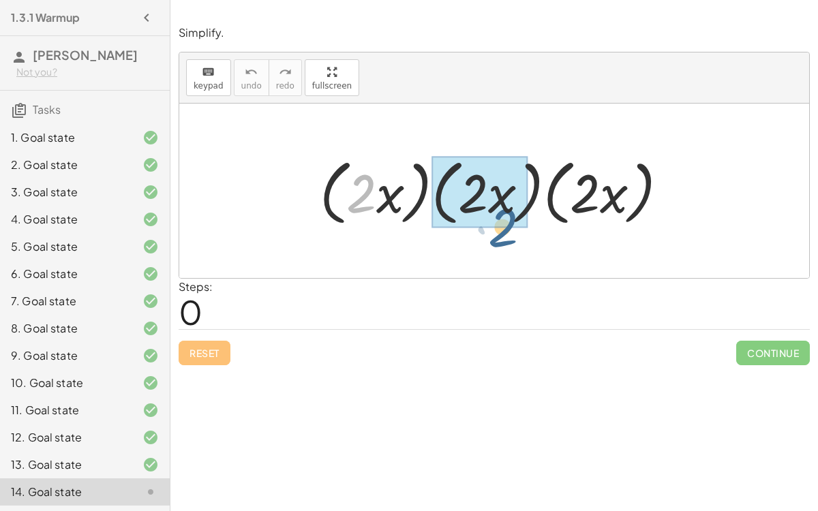
drag, startPoint x: 363, startPoint y: 182, endPoint x: 498, endPoint y: 207, distance: 137.2
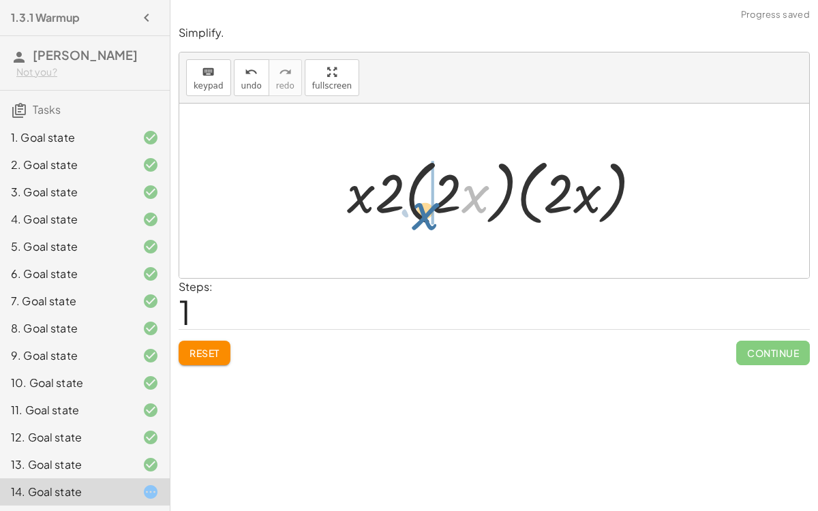
drag, startPoint x: 462, startPoint y: 185, endPoint x: 412, endPoint y: 196, distance: 51.6
click at [412, 196] on div at bounding box center [499, 191] width 319 height 78
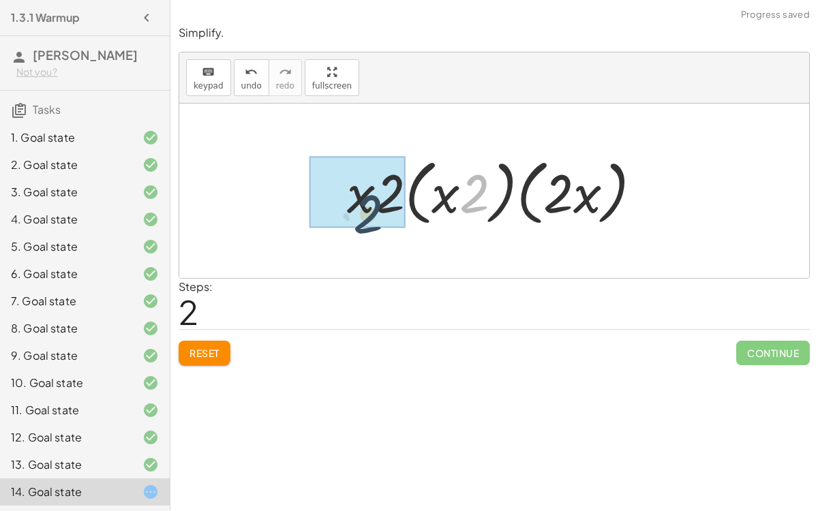
drag, startPoint x: 471, startPoint y: 193, endPoint x: 355, endPoint y: 209, distance: 117.0
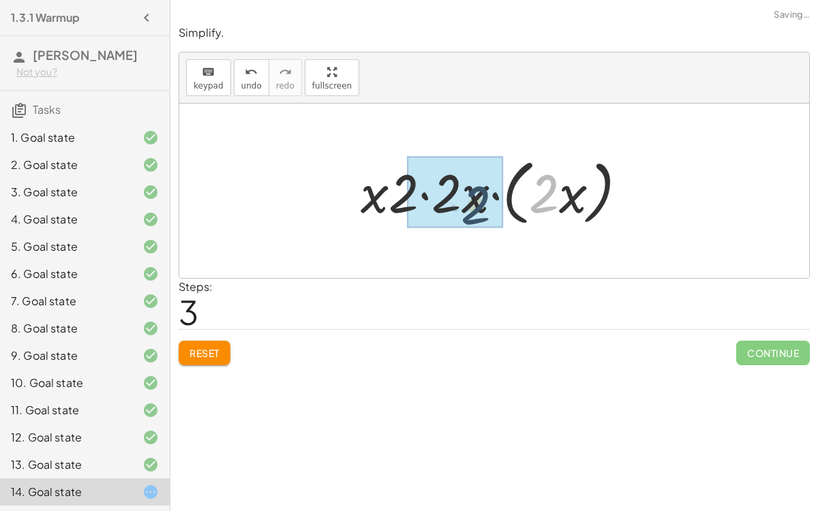
drag, startPoint x: 554, startPoint y: 187, endPoint x: 485, endPoint y: 197, distance: 69.5
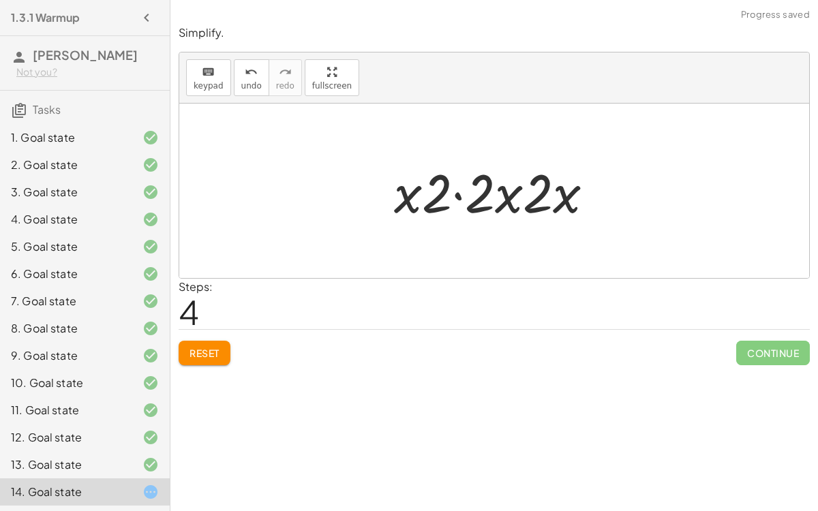
click at [504, 195] on div at bounding box center [499, 191] width 224 height 70
drag, startPoint x: 472, startPoint y: 196, endPoint x: 450, endPoint y: 202, distance: 23.3
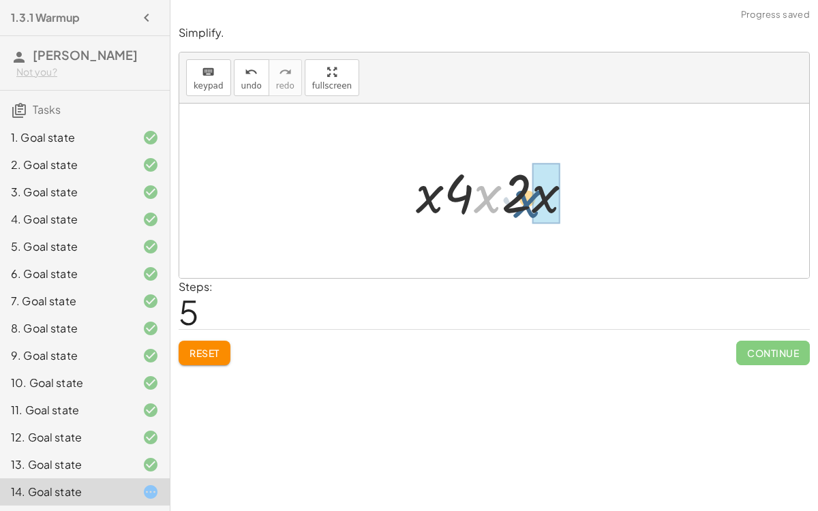
drag, startPoint x: 476, startPoint y: 198, endPoint x: 539, endPoint y: 200, distance: 63.4
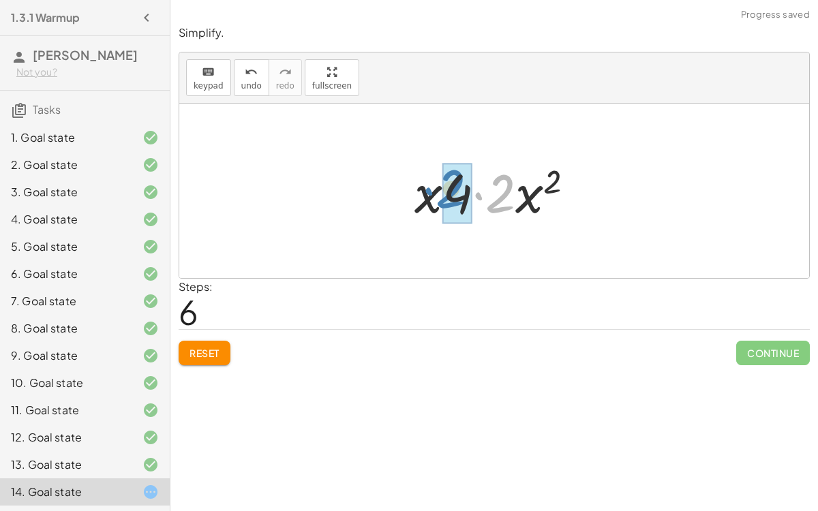
drag, startPoint x: 497, startPoint y: 194, endPoint x: 448, endPoint y: 190, distance: 49.3
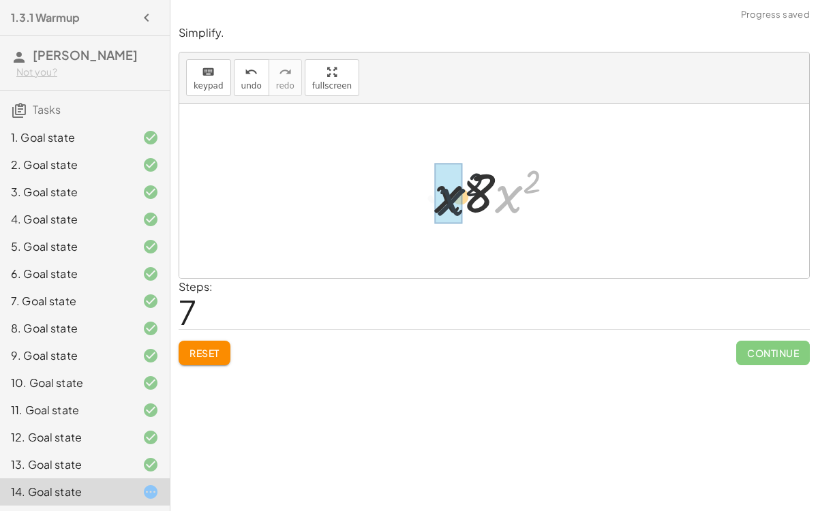
drag, startPoint x: 499, startPoint y: 194, endPoint x: 439, endPoint y: 195, distance: 60.0
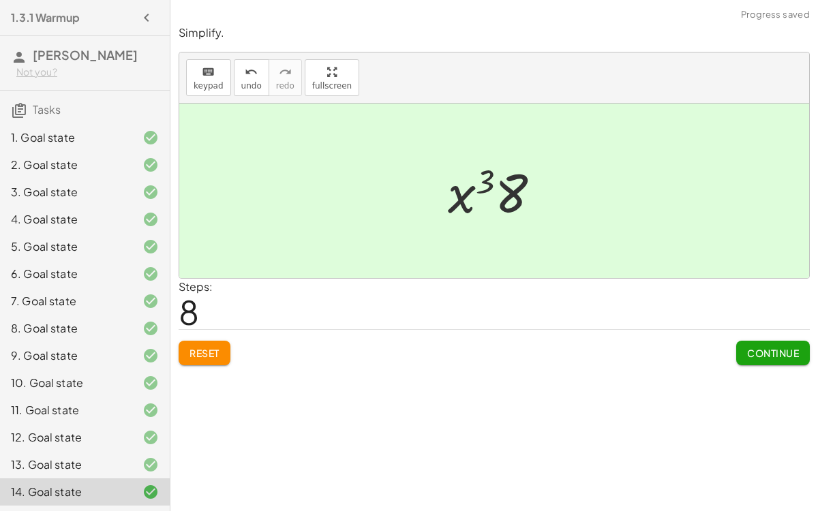
click at [771, 357] on span "Continue" at bounding box center [773, 353] width 52 height 12
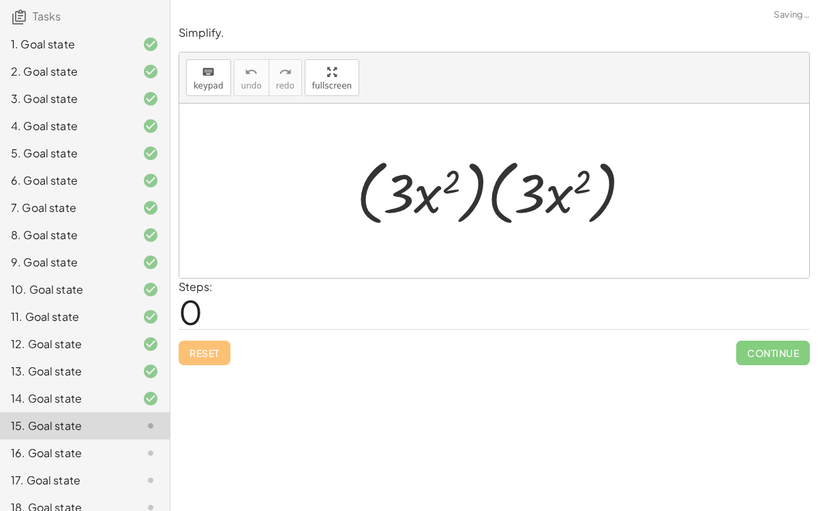
scroll to position [89, 0]
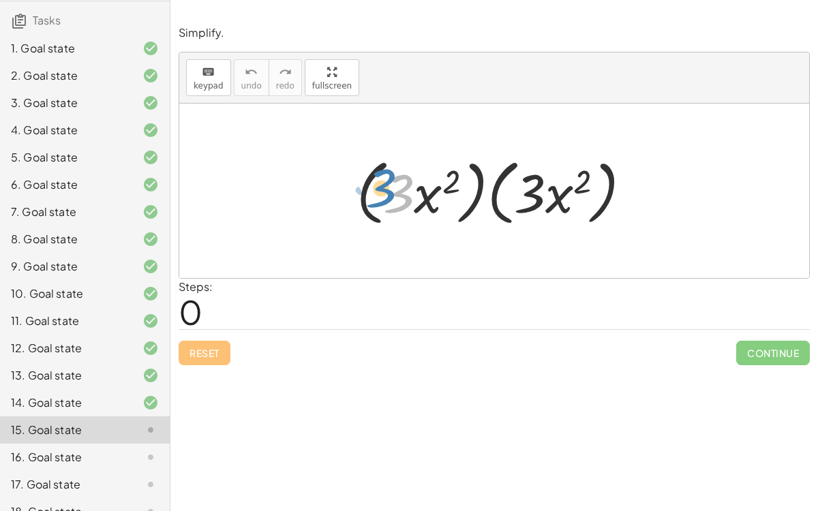
click at [409, 209] on div at bounding box center [500, 191] width 300 height 78
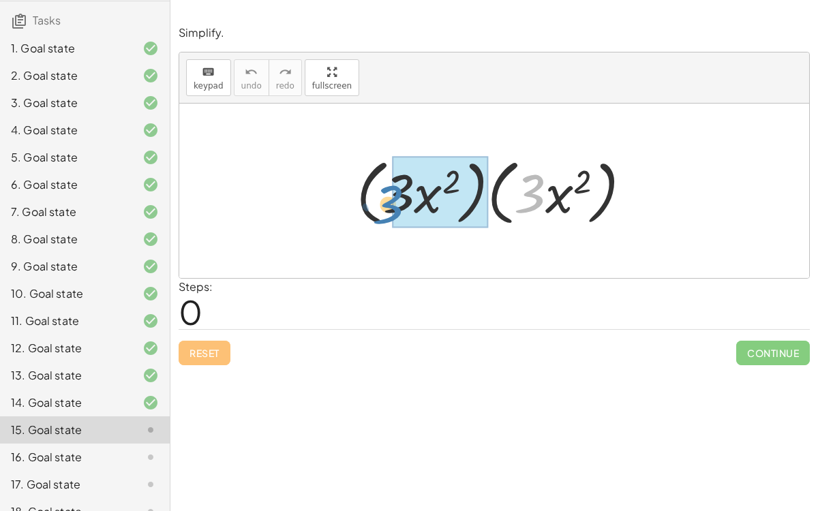
drag, startPoint x: 532, startPoint y: 195, endPoint x: 391, endPoint y: 206, distance: 141.5
click at [391, 206] on div at bounding box center [500, 191] width 300 height 78
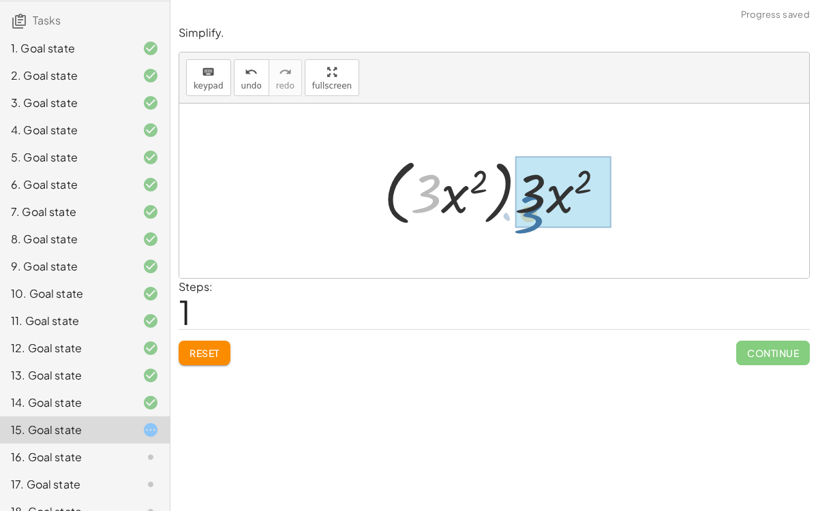
drag, startPoint x: 421, startPoint y: 192, endPoint x: 524, endPoint y: 211, distance: 104.7
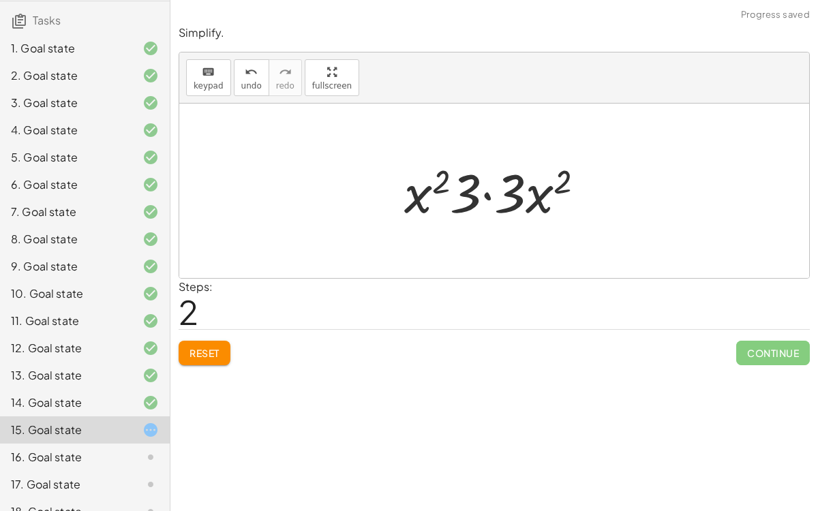
click at [500, 190] on div at bounding box center [499, 191] width 205 height 70
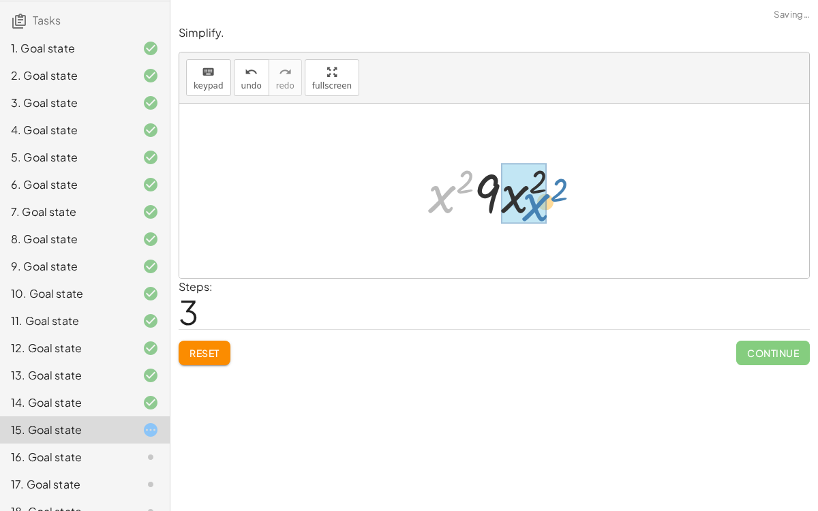
drag, startPoint x: 455, startPoint y: 194, endPoint x: 543, endPoint y: 203, distance: 87.8
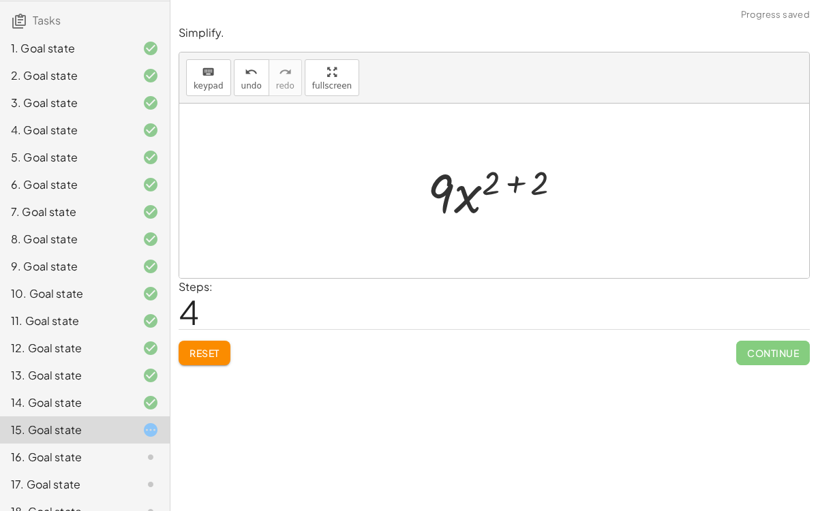
click at [511, 183] on div at bounding box center [500, 191] width 159 height 70
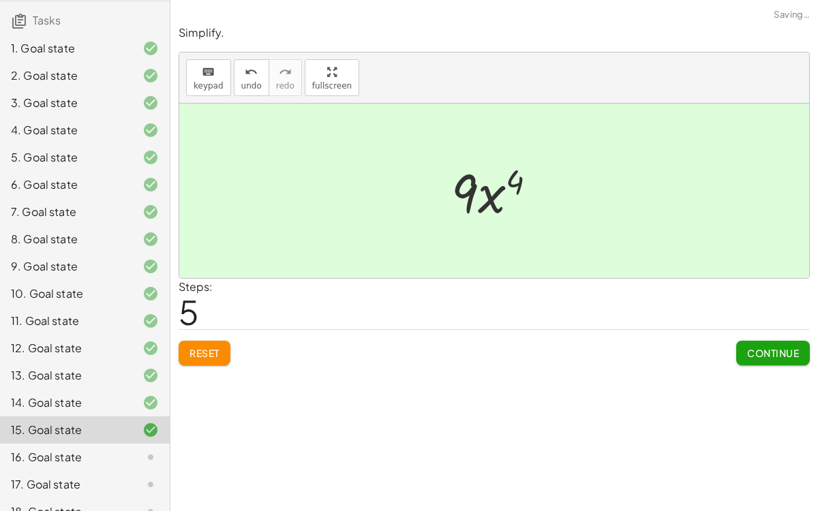
click at [761, 347] on span "Continue" at bounding box center [773, 353] width 52 height 12
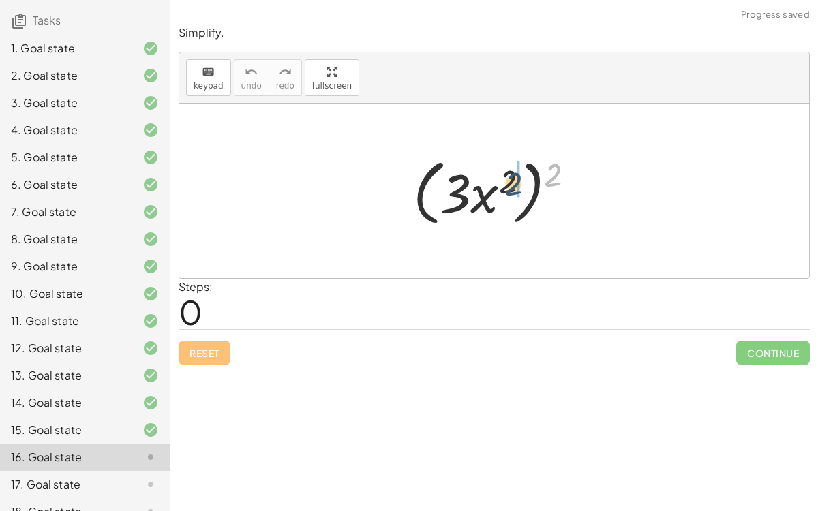
drag, startPoint x: 556, startPoint y: 168, endPoint x: 513, endPoint y: 177, distance: 43.7
click at [513, 177] on div at bounding box center [499, 191] width 187 height 78
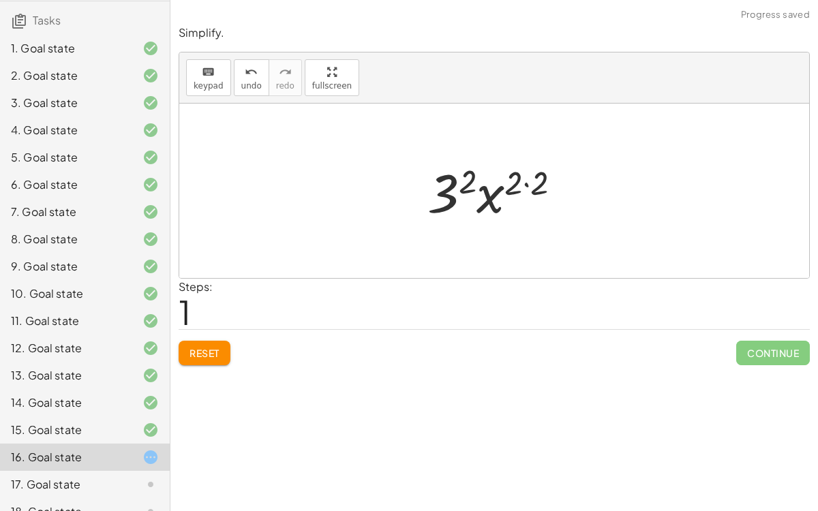
click at [527, 179] on div at bounding box center [500, 191] width 158 height 70
drag, startPoint x: 467, startPoint y: 180, endPoint x: 524, endPoint y: 181, distance: 57.3
click at [524, 181] on div at bounding box center [500, 191] width 133 height 70
drag, startPoint x: 477, startPoint y: 177, endPoint x: 530, endPoint y: 177, distance: 53.9
click at [530, 177] on div at bounding box center [500, 191] width 133 height 70
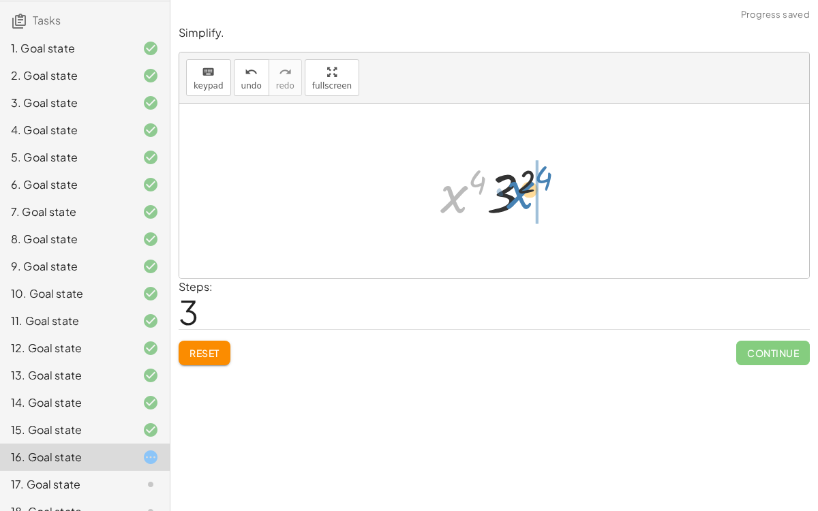
drag, startPoint x: 462, startPoint y: 197, endPoint x: 528, endPoint y: 192, distance: 67.0
click at [528, 192] on div at bounding box center [500, 191] width 133 height 70
click at [483, 179] on div at bounding box center [500, 191] width 133 height 70
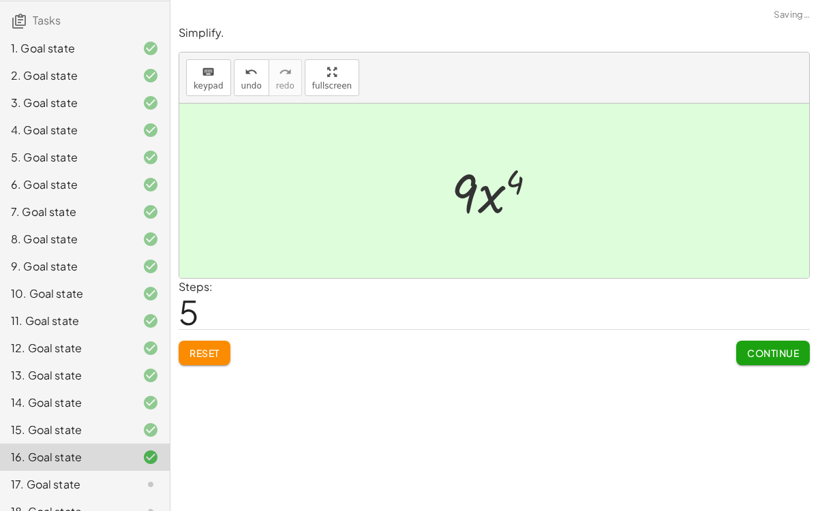
click at [786, 363] on button "Continue" at bounding box center [773, 353] width 74 height 25
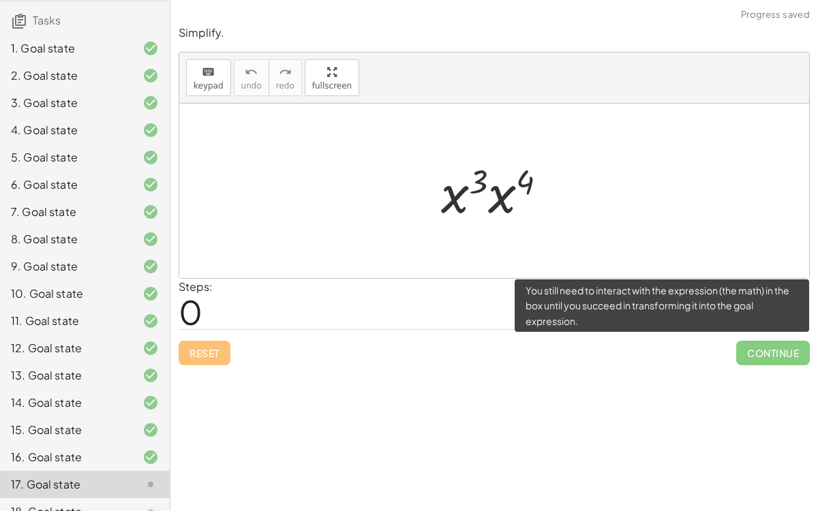
click at [767, 354] on span "Continue" at bounding box center [773, 353] width 74 height 25
click at [764, 345] on span "Continue" at bounding box center [773, 353] width 74 height 25
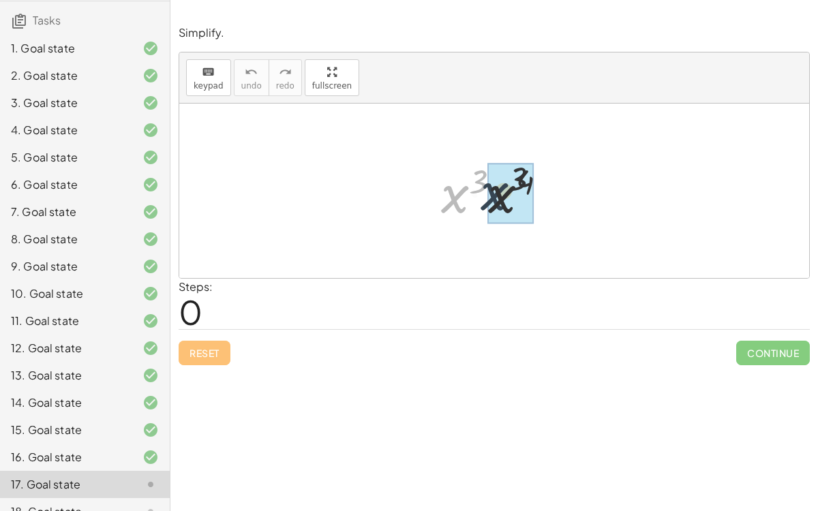
drag, startPoint x: 455, startPoint y: 198, endPoint x: 503, endPoint y: 192, distance: 48.1
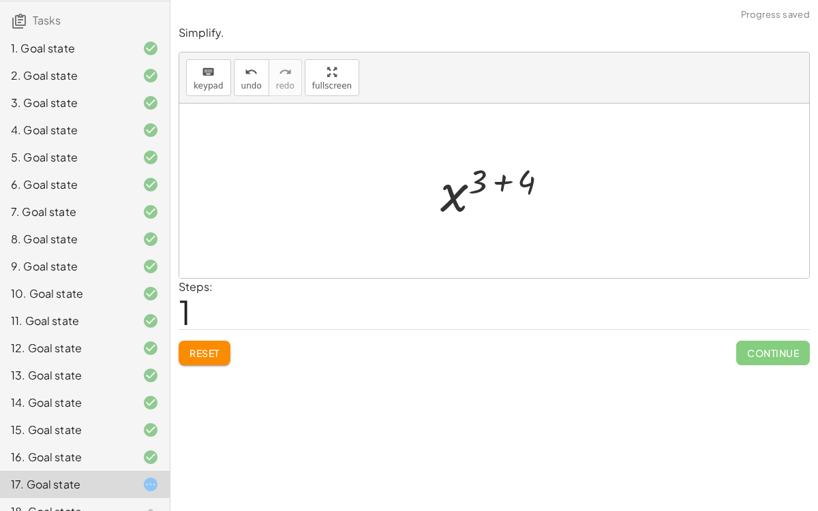
click at [502, 180] on div at bounding box center [500, 190] width 133 height 67
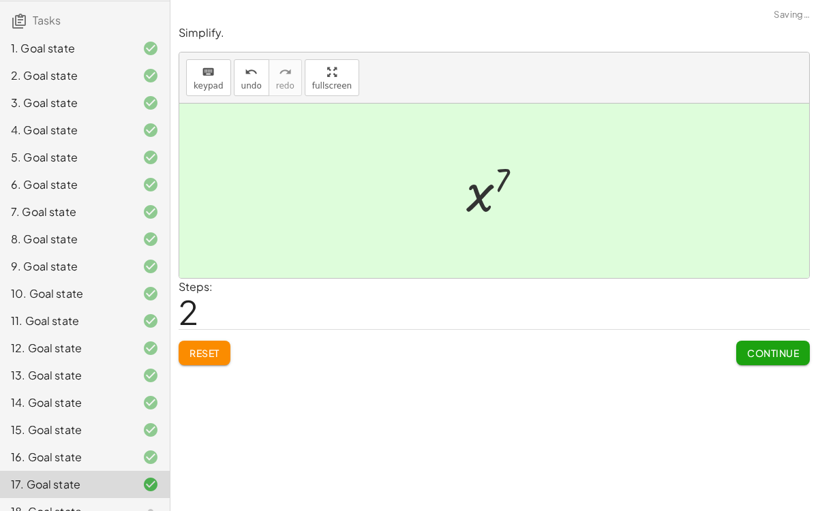
click at [754, 344] on button "Continue" at bounding box center [773, 353] width 74 height 25
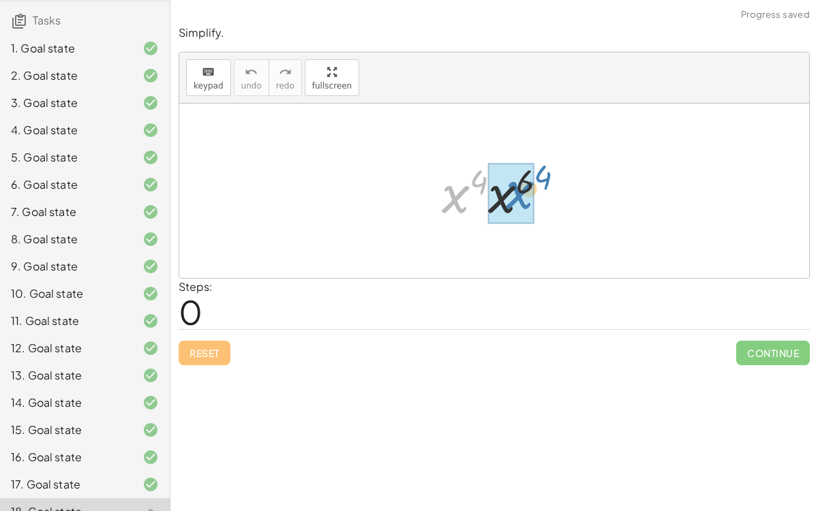
drag, startPoint x: 450, startPoint y: 194, endPoint x: 512, endPoint y: 190, distance: 62.2
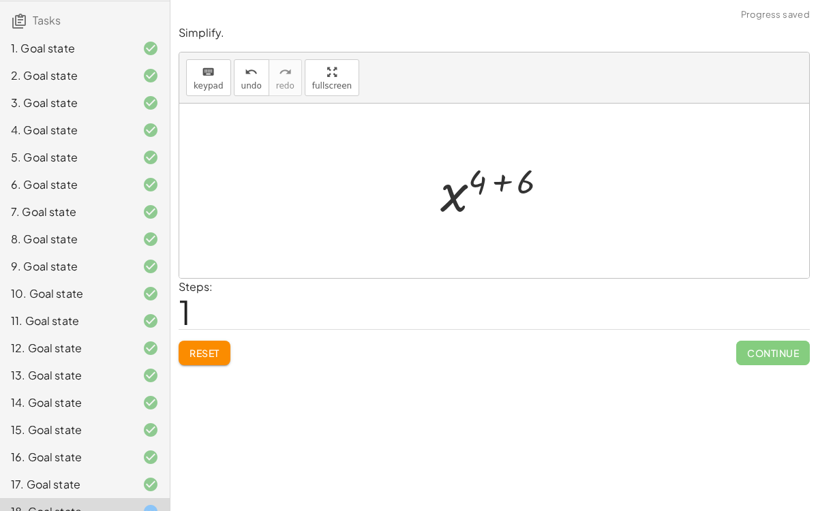
click at [495, 176] on div at bounding box center [500, 190] width 132 height 67
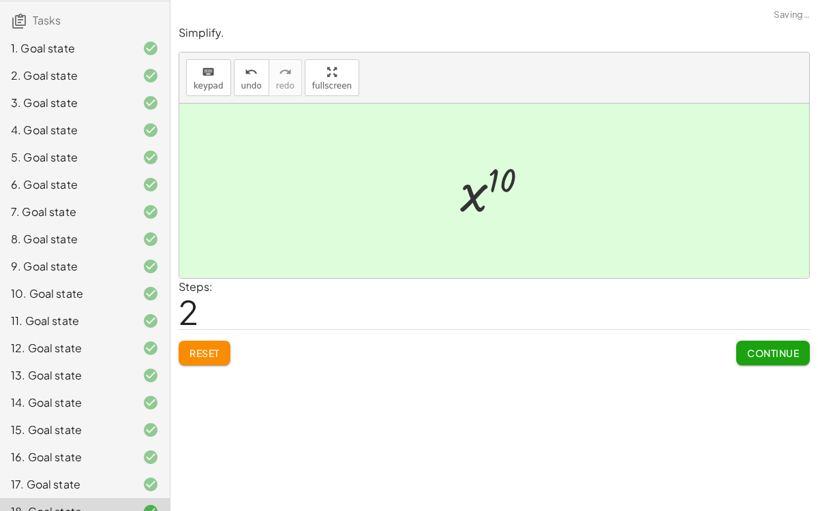
scroll to position [190, 0]
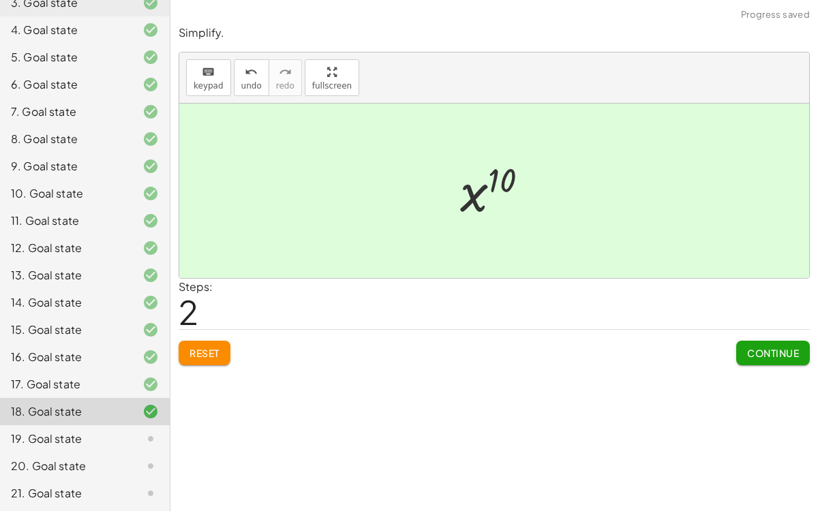
click at [774, 333] on div "Continue" at bounding box center [773, 347] width 74 height 35
click at [768, 343] on button "Continue" at bounding box center [773, 353] width 74 height 25
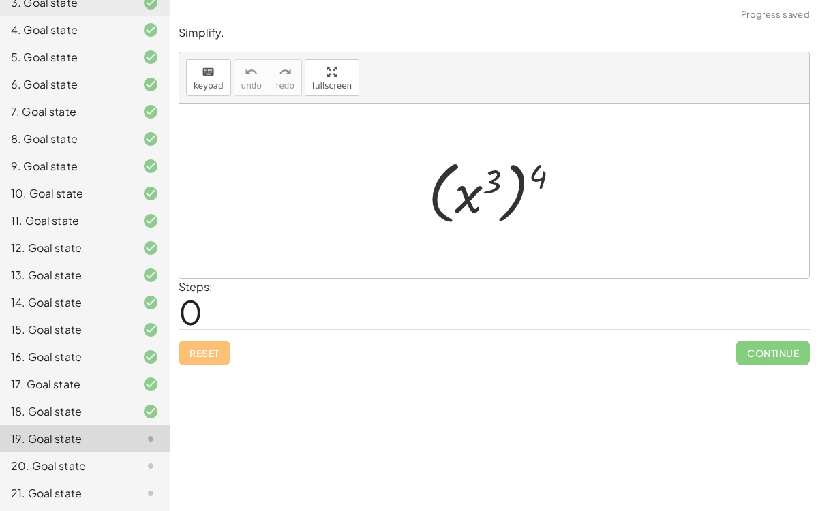
click at [498, 184] on div at bounding box center [499, 191] width 156 height 76
drag, startPoint x: 541, startPoint y: 171, endPoint x: 491, endPoint y: 176, distance: 50.7
click at [491, 176] on div at bounding box center [499, 191] width 156 height 76
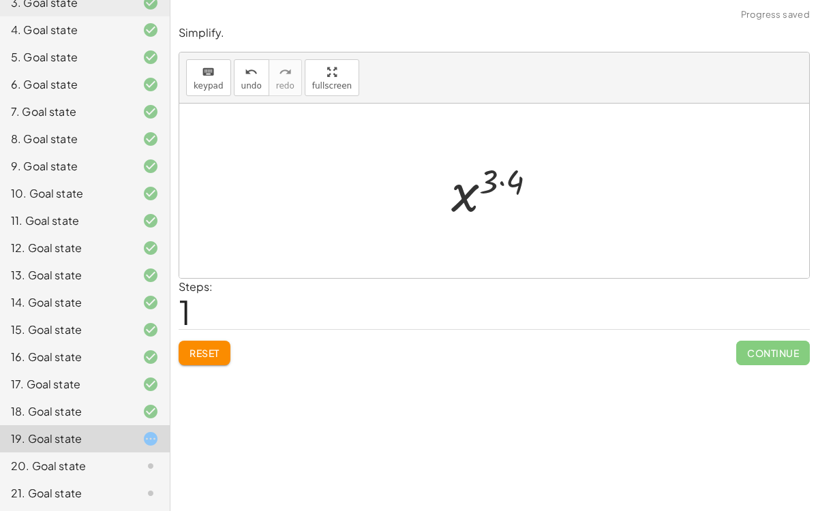
click at [490, 176] on div at bounding box center [499, 190] width 110 height 67
click at [496, 179] on div at bounding box center [499, 190] width 110 height 67
click at [502, 183] on div at bounding box center [499, 190] width 110 height 67
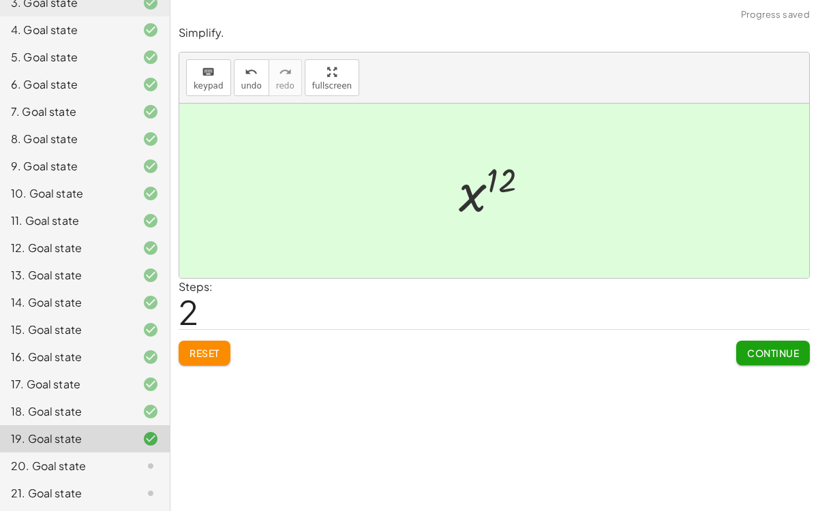
click at [764, 356] on span "Continue" at bounding box center [773, 353] width 52 height 12
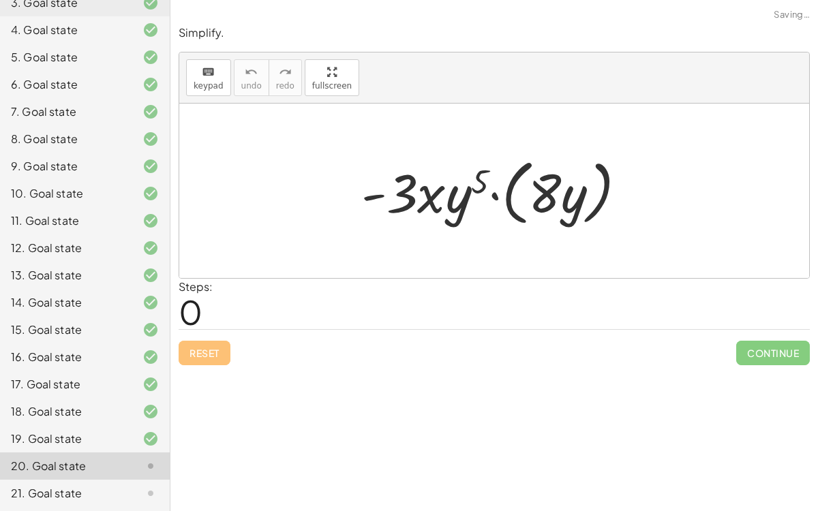
click at [534, 196] on div at bounding box center [499, 191] width 290 height 78
drag, startPoint x: 420, startPoint y: 184, endPoint x: 419, endPoint y: 198, distance: 14.3
click at [419, 198] on div at bounding box center [499, 191] width 290 height 78
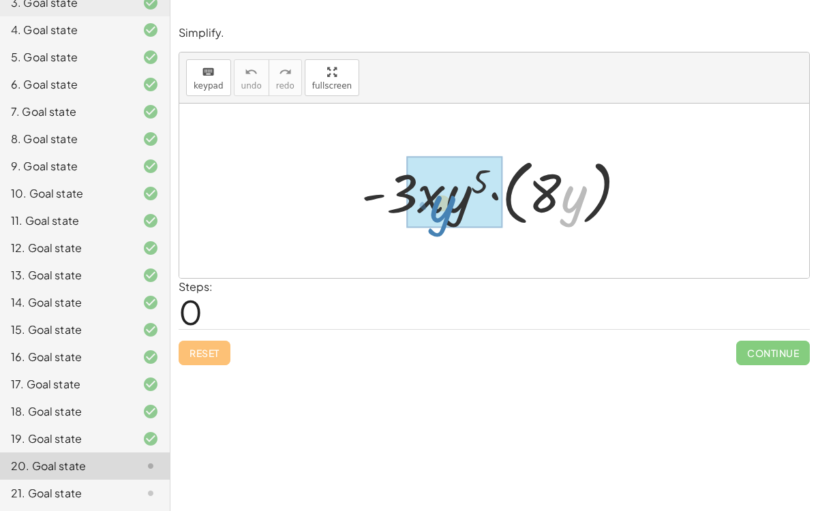
drag, startPoint x: 571, startPoint y: 194, endPoint x: 441, endPoint y: 203, distance: 130.5
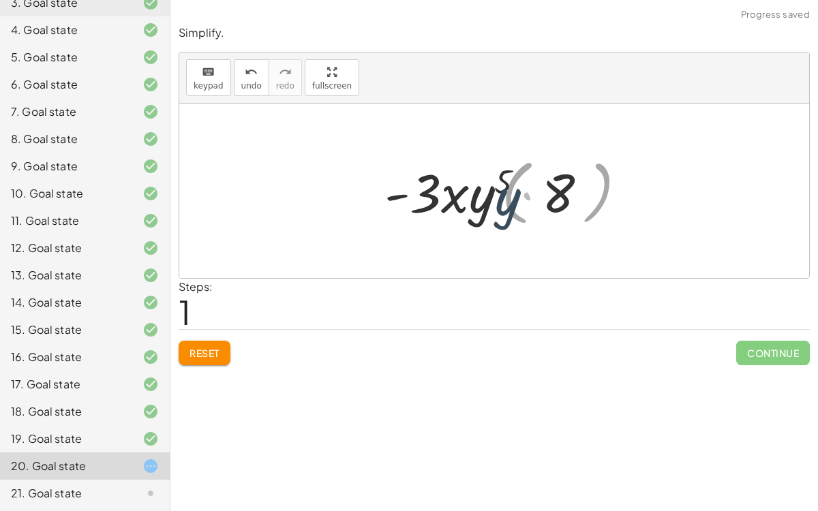
click at [441, 203] on div at bounding box center [500, 191] width 224 height 70
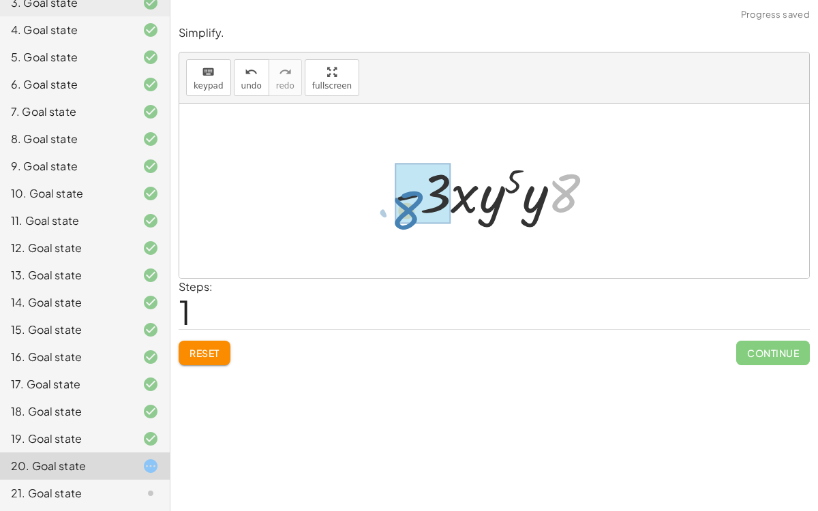
drag, startPoint x: 559, startPoint y: 185, endPoint x: 402, endPoint y: 201, distance: 157.6
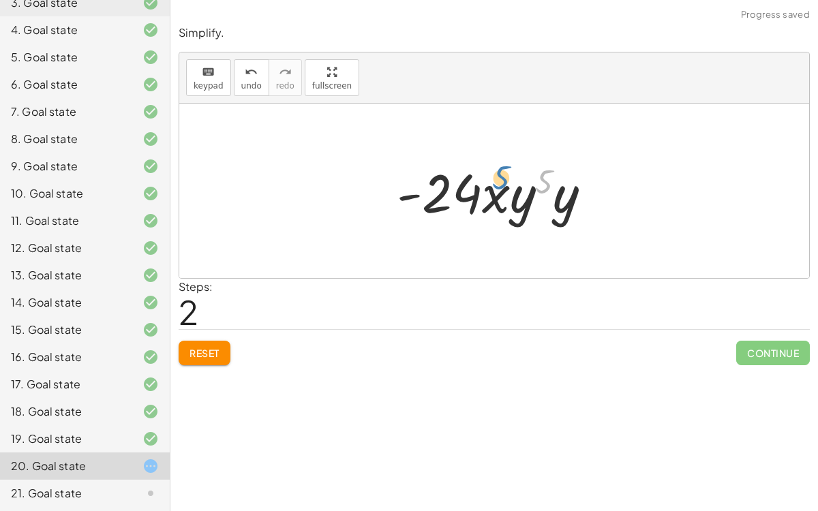
drag, startPoint x: 547, startPoint y: 172, endPoint x: 504, endPoint y: 168, distance: 43.9
click at [504, 168] on div at bounding box center [500, 191] width 220 height 70
drag, startPoint x: 555, startPoint y: 202, endPoint x: 516, endPoint y: 198, distance: 39.1
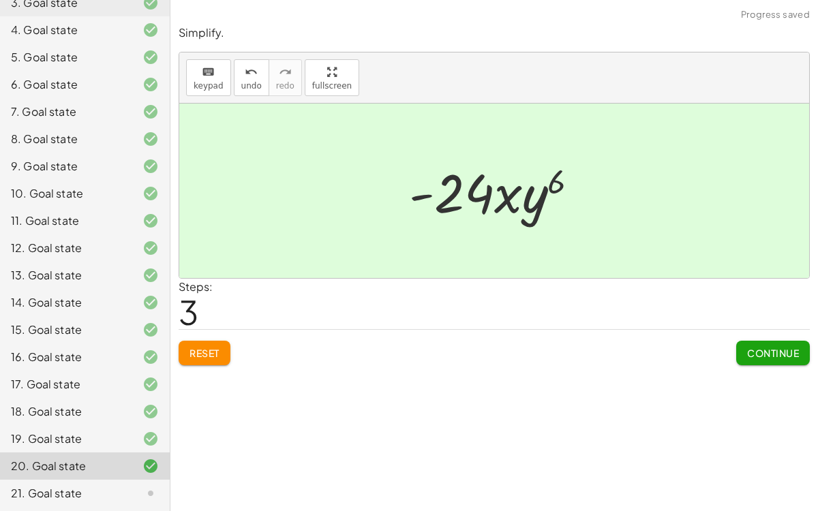
click at [777, 359] on button "Continue" at bounding box center [773, 353] width 74 height 25
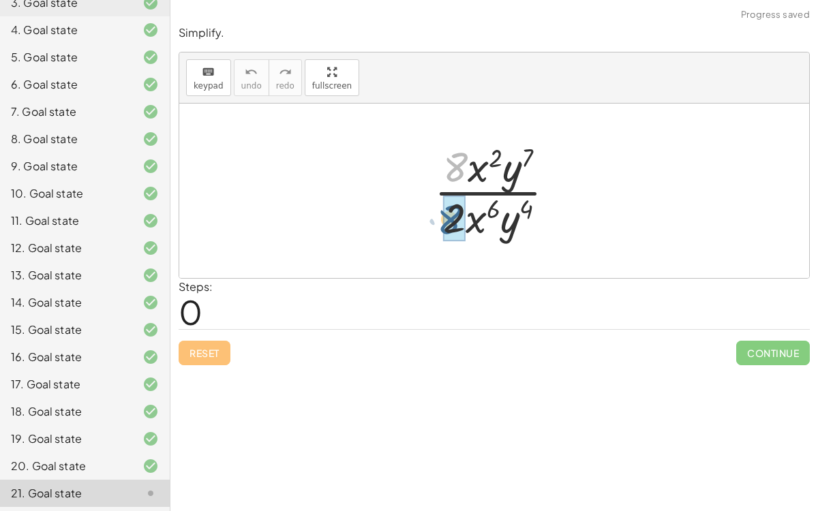
drag, startPoint x: 456, startPoint y: 161, endPoint x: 450, endPoint y: 213, distance: 52.8
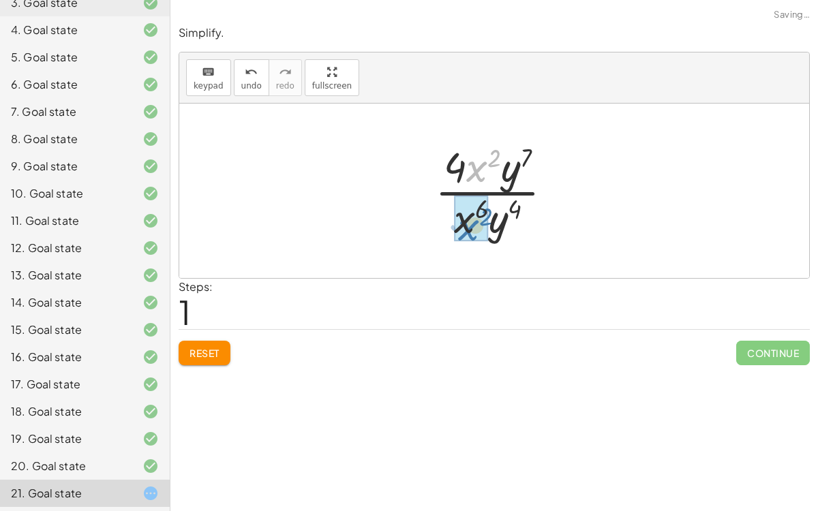
drag, startPoint x: 485, startPoint y: 166, endPoint x: 477, endPoint y: 225, distance: 59.1
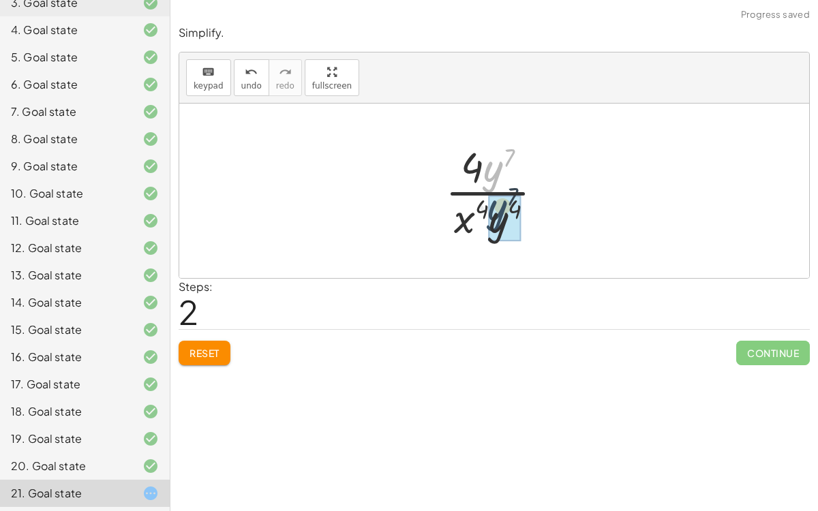
drag, startPoint x: 496, startPoint y: 170, endPoint x: 502, endPoint y: 213, distance: 42.6
click at [453, 216] on div at bounding box center [500, 190] width 134 height 105
click at [492, 178] on div at bounding box center [500, 190] width 134 height 105
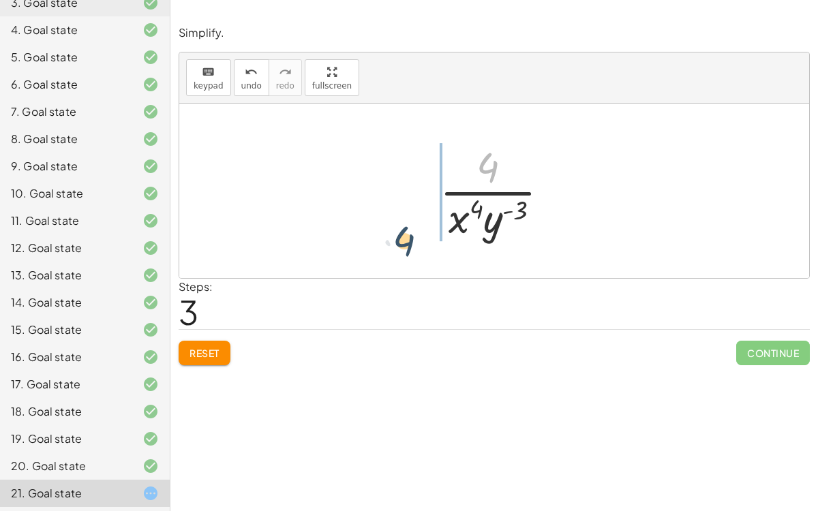
drag, startPoint x: 490, startPoint y: 168, endPoint x: 408, endPoint y: 242, distance: 110.1
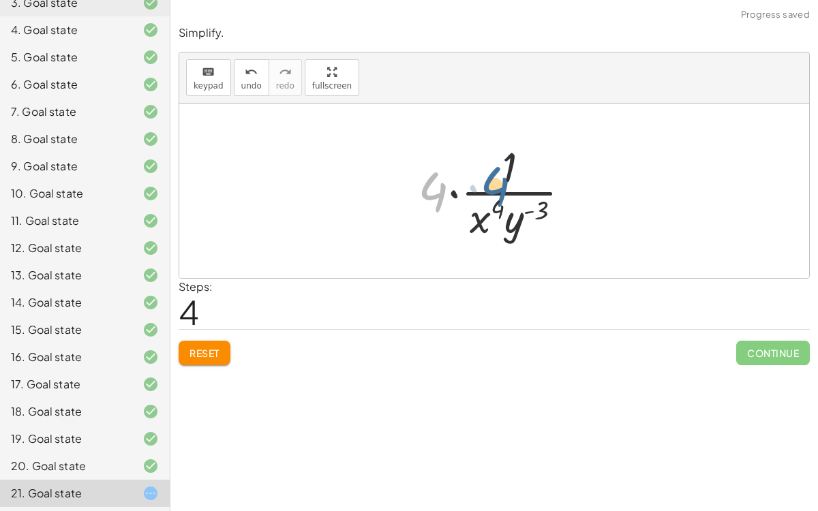
drag, startPoint x: 442, startPoint y: 185, endPoint x: 504, endPoint y: 177, distance: 63.3
click at [504, 177] on div at bounding box center [499, 190] width 177 height 105
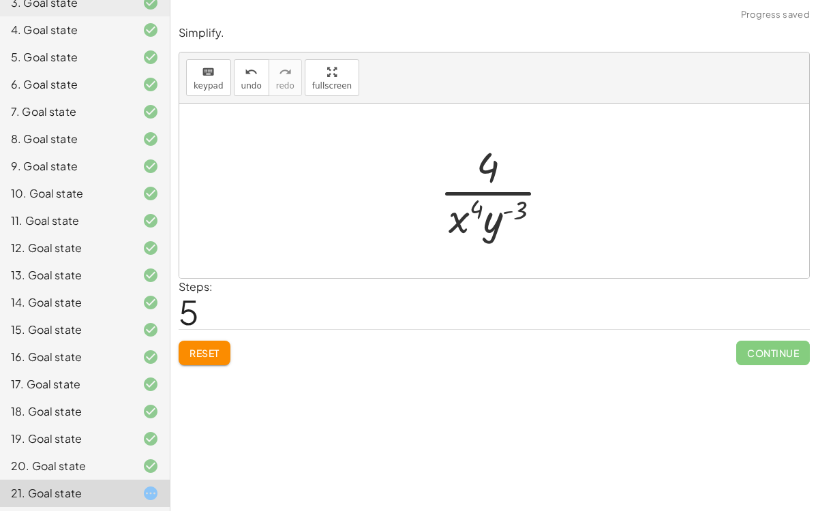
click at [503, 211] on div at bounding box center [500, 190] width 134 height 105
drag, startPoint x: 489, startPoint y: 217, endPoint x: 451, endPoint y: 215, distance: 38.2
click at [451, 215] on div at bounding box center [500, 190] width 134 height 105
drag, startPoint x: 451, startPoint y: 215, endPoint x: 513, endPoint y: 224, distance: 61.9
click at [513, 224] on div at bounding box center [500, 190] width 134 height 105
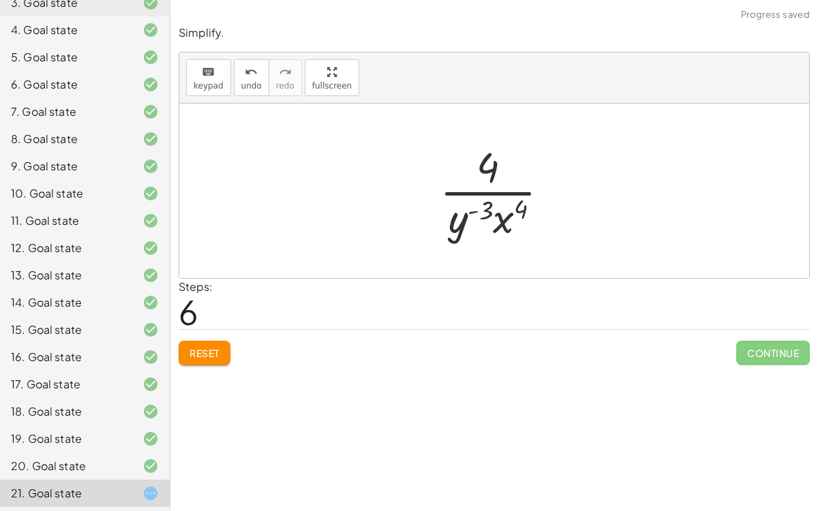
click at [488, 173] on div at bounding box center [500, 190] width 134 height 105
drag, startPoint x: 488, startPoint y: 173, endPoint x: 485, endPoint y: 219, distance: 45.8
click at [485, 219] on div at bounding box center [500, 190] width 134 height 105
click at [465, 196] on div at bounding box center [500, 190] width 134 height 105
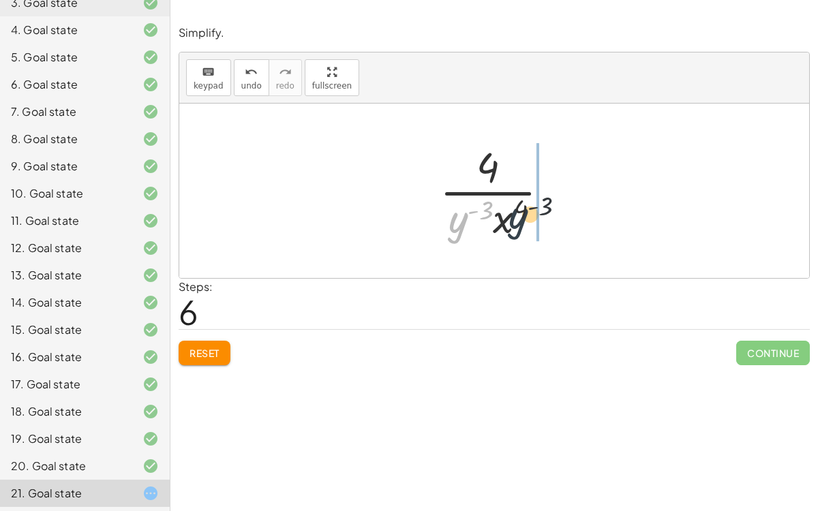
drag, startPoint x: 451, startPoint y: 228, endPoint x: 515, endPoint y: 220, distance: 64.7
click at [515, 220] on div at bounding box center [500, 190] width 134 height 105
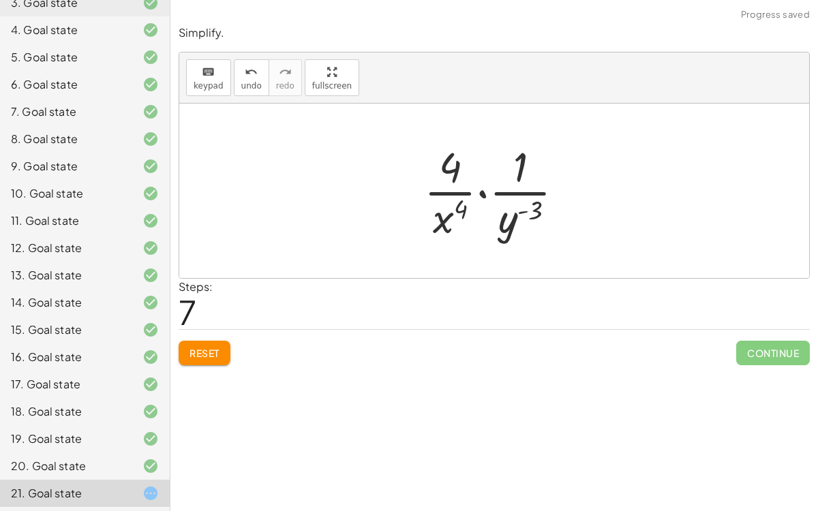
click at [481, 194] on div at bounding box center [499, 190] width 165 height 105
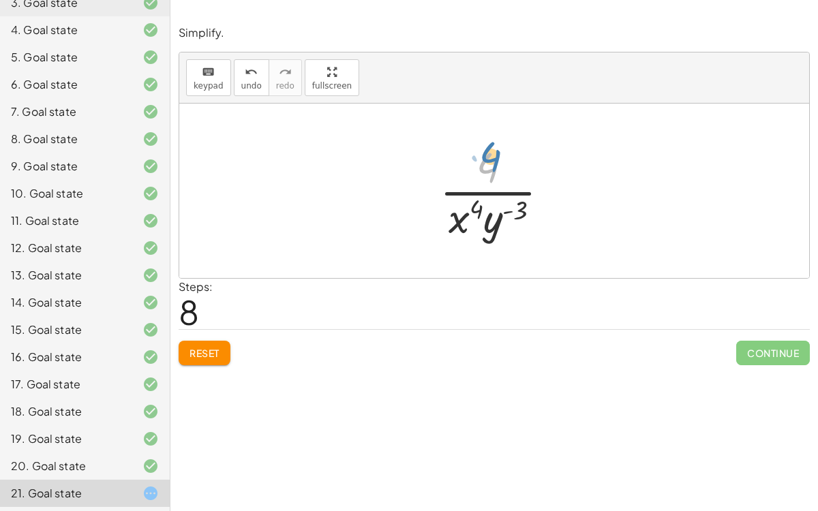
drag, startPoint x: 491, startPoint y: 170, endPoint x: 493, endPoint y: 161, distance: 9.1
click at [493, 161] on div at bounding box center [500, 190] width 134 height 105
drag, startPoint x: 485, startPoint y: 223, endPoint x: 500, endPoint y: 169, distance: 55.7
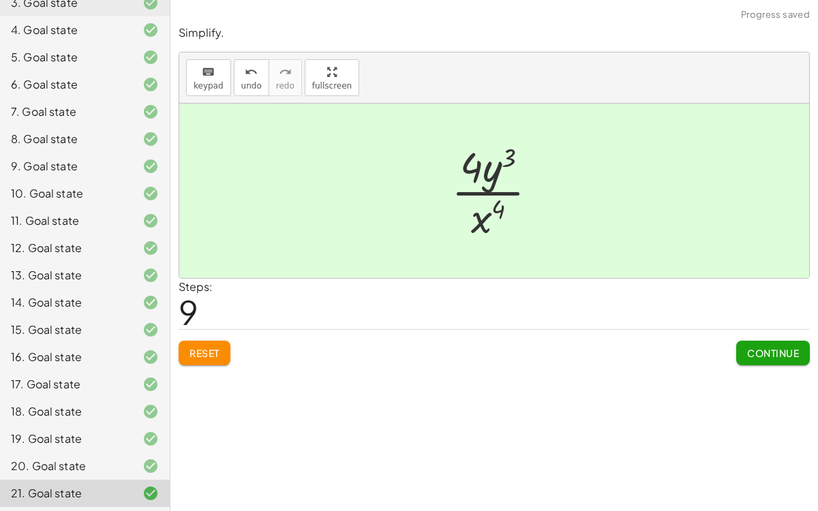
click at [757, 342] on button "Continue" at bounding box center [773, 353] width 74 height 25
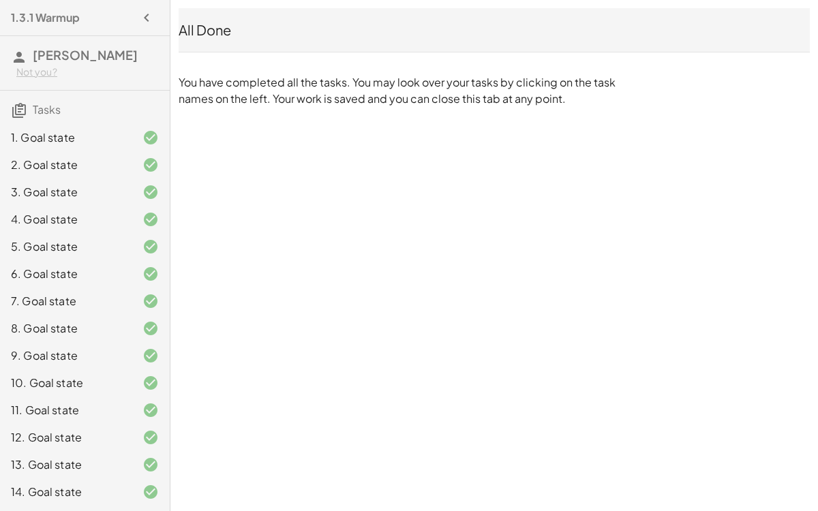
scroll to position [0, 0]
